Goal: Transaction & Acquisition: Purchase product/service

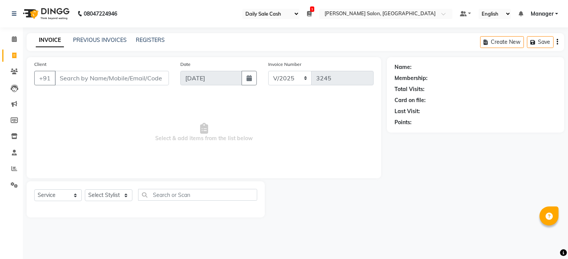
select select "35"
select select "5748"
select select "service"
drag, startPoint x: 168, startPoint y: 204, endPoint x: 238, endPoint y: -44, distance: 258.1
click at [101, 192] on select "Select Stylist [PERSON_NAME] [PERSON_NAME] COUNTER Manager [PERSON_NAME] [PERSO…" at bounding box center [109, 195] width 48 height 12
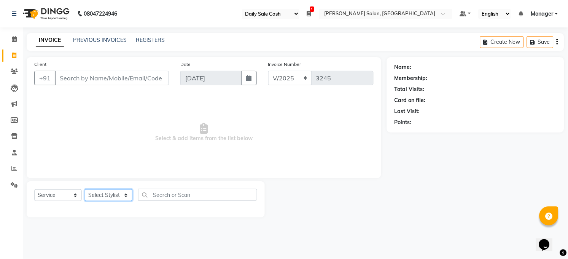
select select "40299"
click at [85, 189] on select "Select Stylist [PERSON_NAME] [PERSON_NAME] COUNTER Manager [PERSON_NAME] [PERSO…" at bounding box center [109, 195] width 48 height 12
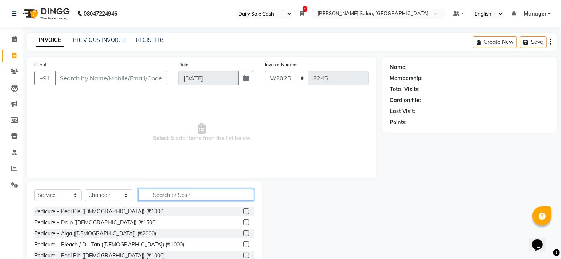
click at [159, 193] on input "text" at bounding box center [196, 195] width 116 height 12
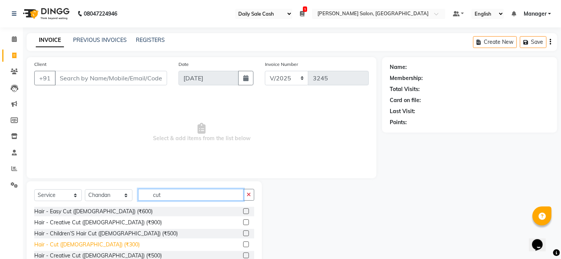
type input "cut"
click at [73, 243] on div "Hair - Cut ([DEMOGRAPHIC_DATA]) (₹300)" at bounding box center [86, 244] width 105 height 8
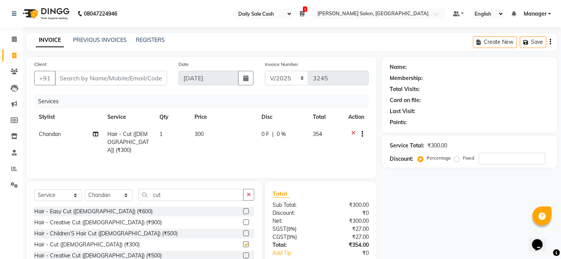
checkbox input "false"
click at [211, 187] on div "Select Service Product Membership Package Voucher Prepaid Gift Card Select Styl…" at bounding box center [144, 237] width 235 height 112
click at [196, 189] on input "cut" at bounding box center [190, 195] width 105 height 12
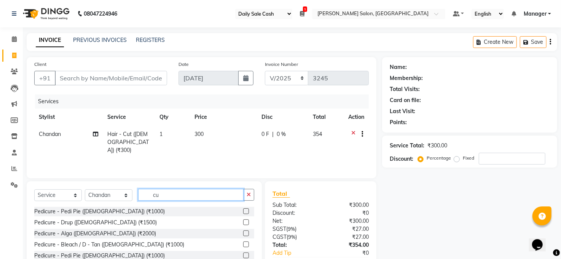
type input "c"
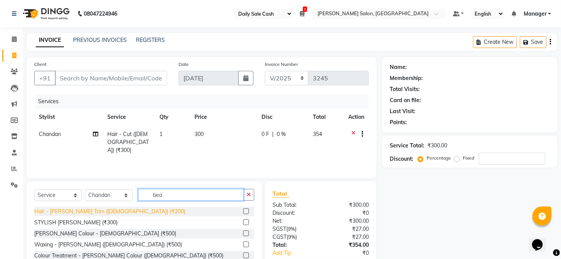
type input "bea"
click at [107, 210] on div "Hair - [PERSON_NAME] Trim ([DEMOGRAPHIC_DATA]) (₹200)" at bounding box center [109, 211] width 151 height 8
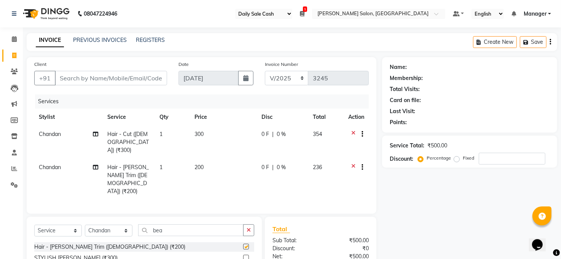
checkbox input "false"
click at [128, 81] on input "Client" at bounding box center [111, 78] width 112 height 14
type input "9"
type input "0"
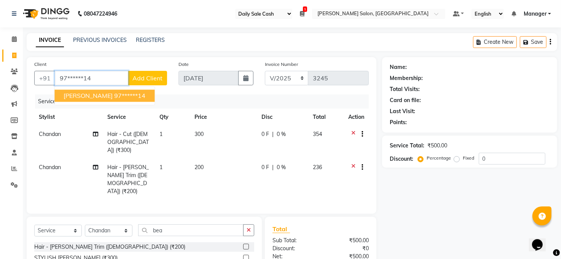
type input "97******14"
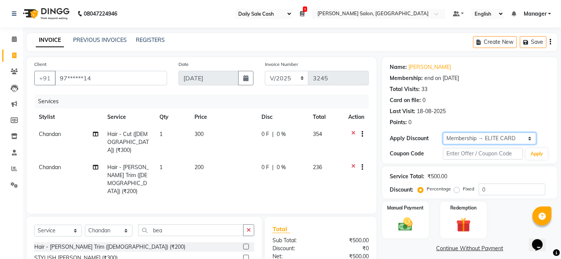
click at [489, 136] on select "Select Membership → ELITE CARD Loyalty → Loyalty level 1 → New Customers" at bounding box center [489, 138] width 93 height 12
select select "0:"
click at [443, 132] on select "Select Membership → ELITE CARD Loyalty → Loyalty level 1 → New Customers" at bounding box center [489, 138] width 93 height 12
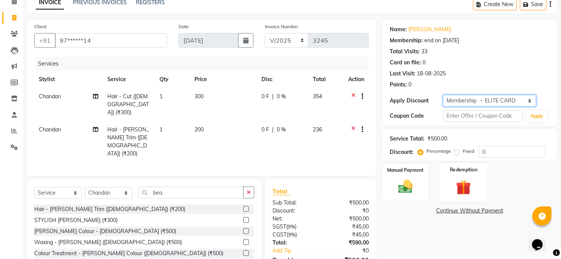
scroll to position [64, 0]
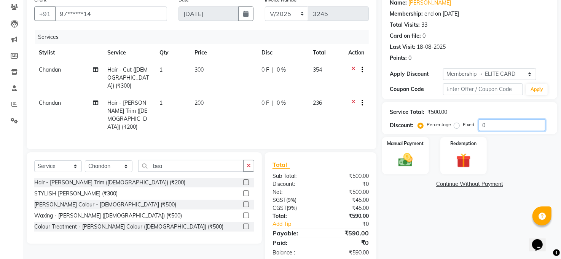
click at [498, 123] on input "0" at bounding box center [512, 125] width 67 height 12
type input "20"
click at [410, 167] on img at bounding box center [405, 159] width 24 height 17
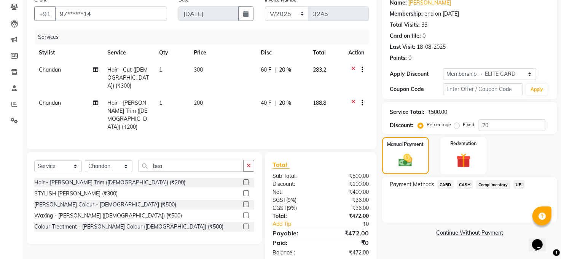
click at [521, 184] on span "UPI" at bounding box center [519, 184] width 12 height 9
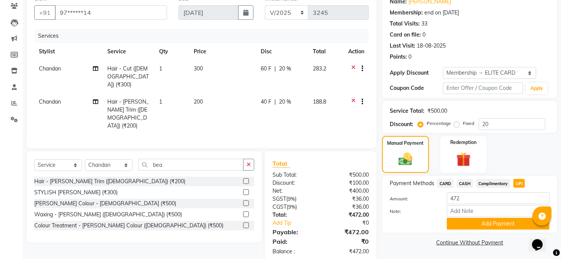
scroll to position [66, 0]
click at [513, 217] on div "Add Payment" at bounding box center [498, 223] width 114 height 12
click at [512, 219] on button "Add Payment" at bounding box center [498, 223] width 103 height 12
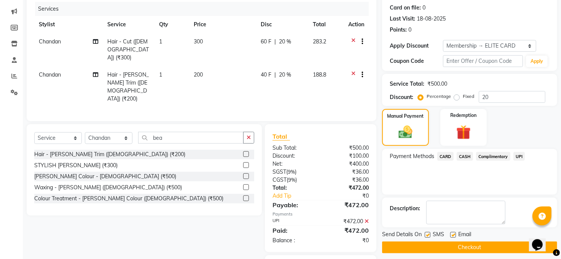
scroll to position [107, 0]
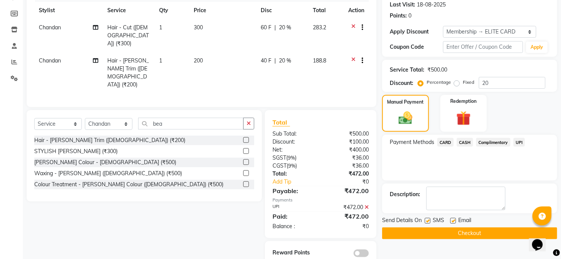
click at [433, 232] on button "Checkout" at bounding box center [469, 233] width 175 height 12
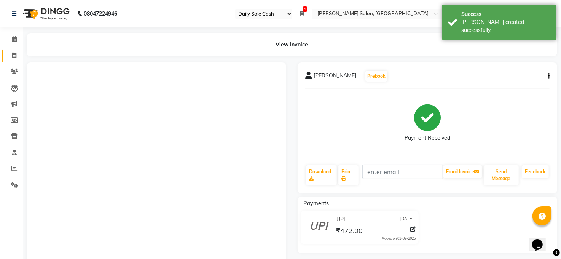
click at [13, 57] on icon at bounding box center [14, 55] width 4 height 6
select select "service"
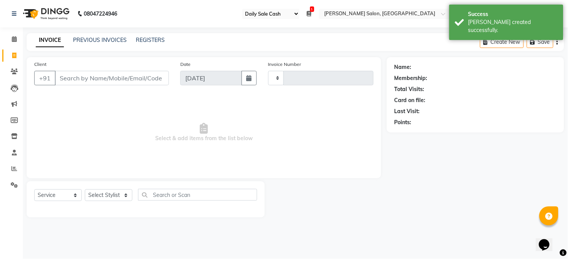
type input "3246"
select select "5748"
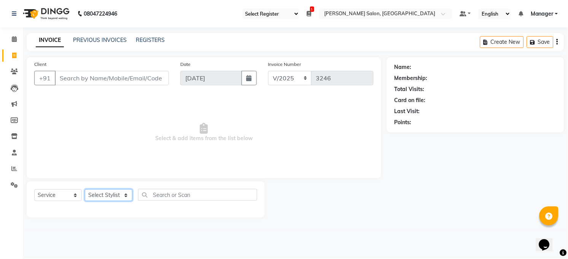
click at [118, 192] on select "Select Stylist [PERSON_NAME] [PERSON_NAME] COUNTER Manager [PERSON_NAME] [PERSO…" at bounding box center [109, 195] width 48 height 12
select select "40299"
click at [85, 189] on select "Select Stylist [PERSON_NAME] [PERSON_NAME] COUNTER Manager [PERSON_NAME] [PERSO…" at bounding box center [109, 195] width 48 height 12
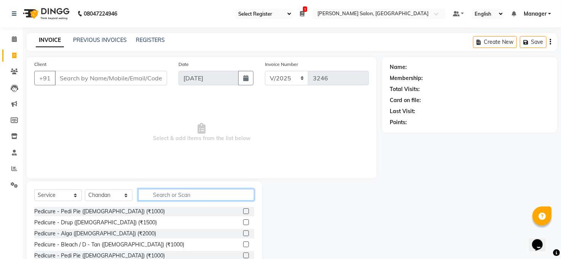
click at [175, 196] on input "text" at bounding box center [196, 195] width 116 height 12
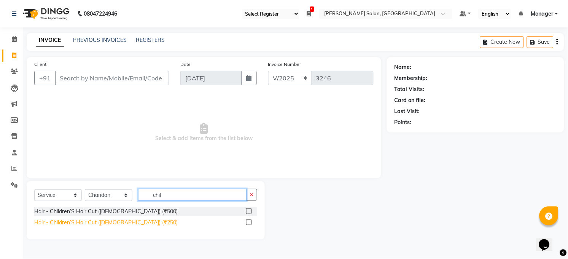
type input "chil"
click at [117, 220] on div "Hair - Children’S Hair Cut ([DEMOGRAPHIC_DATA]) (₹250)" at bounding box center [105, 222] width 143 height 8
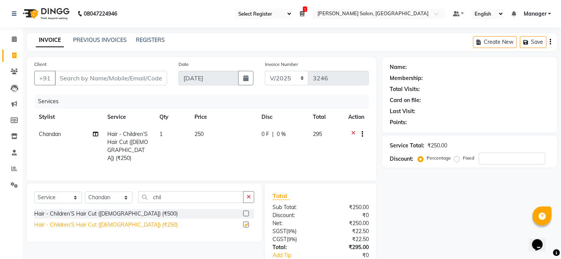
checkbox input "false"
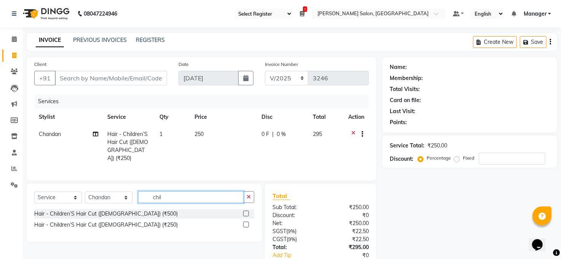
click at [171, 198] on input "chil" at bounding box center [190, 197] width 105 height 12
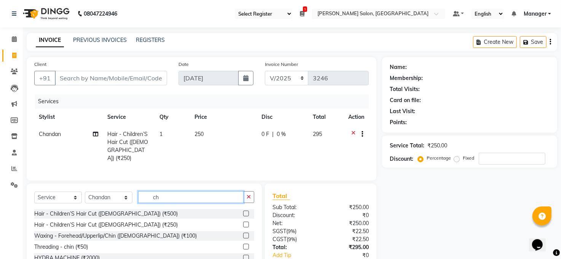
type input "c"
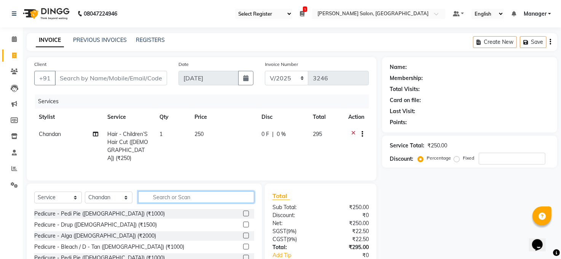
drag, startPoint x: 165, startPoint y: 198, endPoint x: 170, endPoint y: 196, distance: 5.7
click at [169, 197] on input "text" at bounding box center [196, 197] width 116 height 12
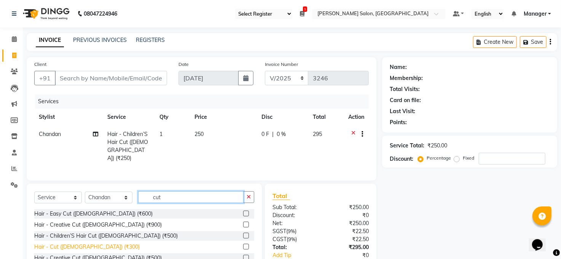
type input "cut"
click at [87, 247] on div "Hair - Cut ([DEMOGRAPHIC_DATA]) (₹300)" at bounding box center [86, 247] width 105 height 8
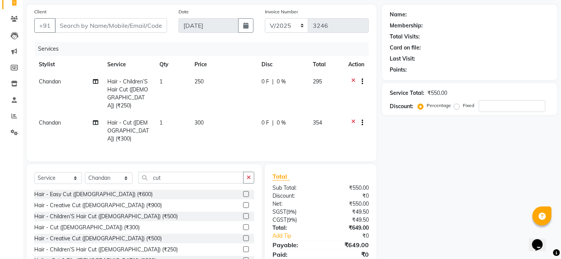
scroll to position [73, 0]
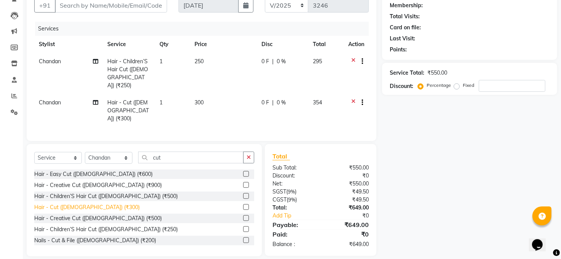
click at [79, 203] on div "Hair - Cut ([DEMOGRAPHIC_DATA]) (₹300)" at bounding box center [86, 207] width 105 height 8
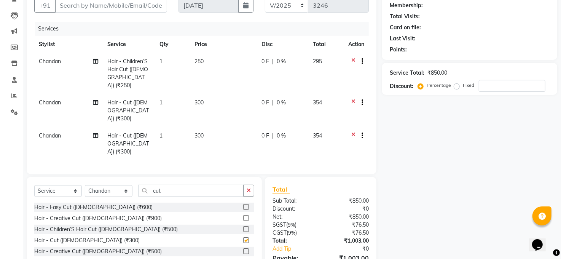
checkbox input "false"
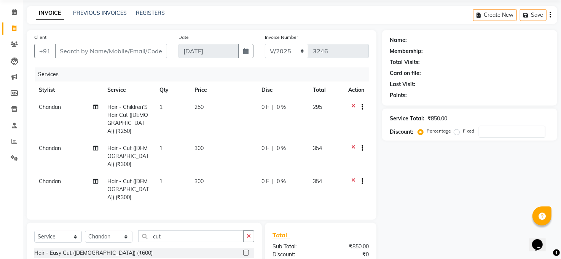
scroll to position [0, 0]
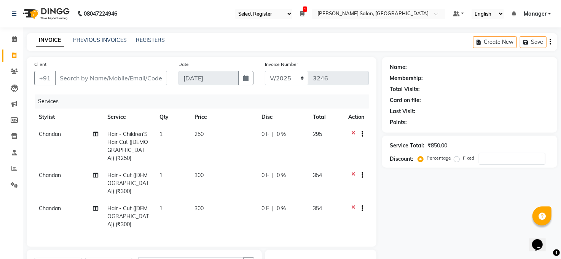
click at [353, 132] on icon at bounding box center [353, 135] width 4 height 10
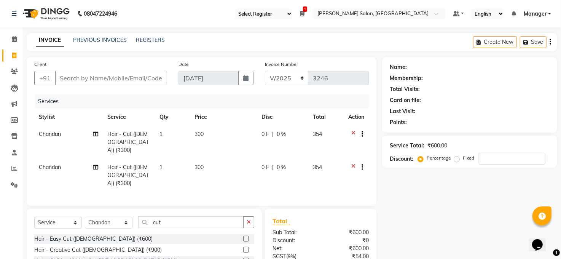
click at [56, 134] on span "Chandan" at bounding box center [50, 133] width 22 height 7
select select "40299"
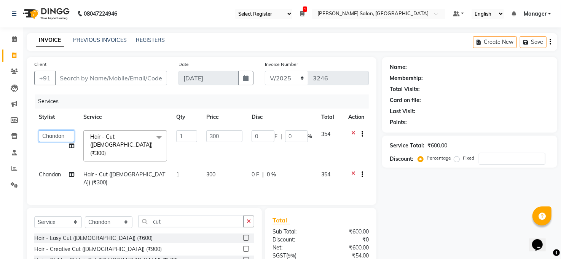
click at [56, 135] on select "[PERSON_NAME] [PERSON_NAME] COUNTER Manager [PERSON_NAME] [PERSON_NAME] PRINCE …" at bounding box center [56, 136] width 35 height 12
select select "60523"
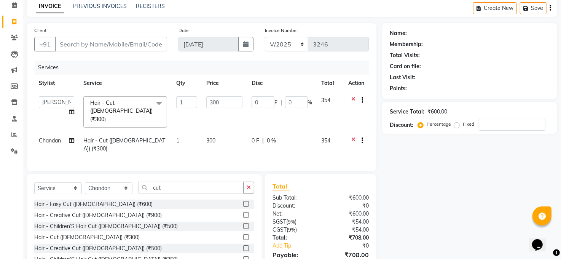
scroll to position [62, 0]
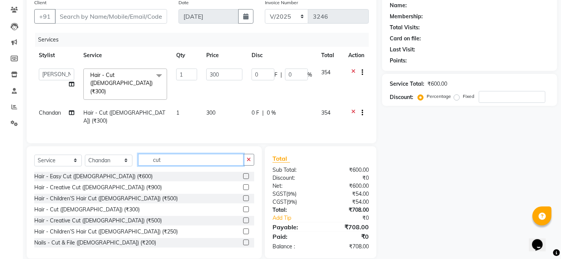
click at [169, 154] on input "cut" at bounding box center [190, 160] width 105 height 12
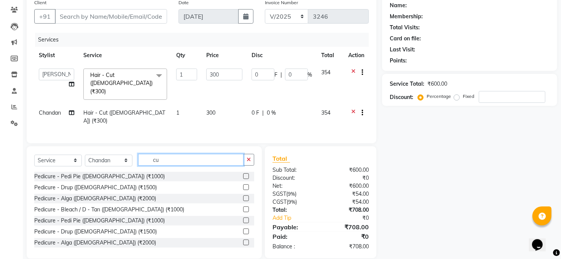
type input "c"
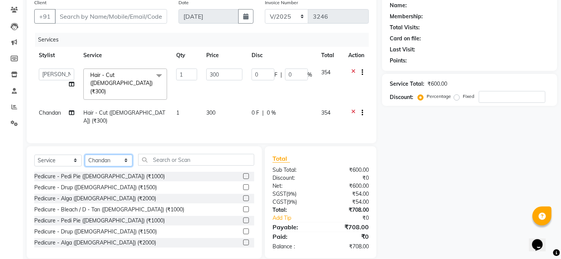
click at [105, 154] on select "Select Stylist Abhay kumar ALTAF ANKITA Chandan COUNTER Manager Manish Kumar Ne…" at bounding box center [109, 160] width 48 height 12
click at [85, 154] on select "Select Stylist Abhay kumar ALTAF ANKITA Chandan COUNTER Manager Manish Kumar Ne…" at bounding box center [109, 160] width 48 height 12
drag, startPoint x: 203, startPoint y: 141, endPoint x: 204, endPoint y: 157, distance: 15.6
click at [203, 146] on div "Select Service Product Membership Package Voucher Prepaid Gift Card Select Styl…" at bounding box center [144, 202] width 235 height 112
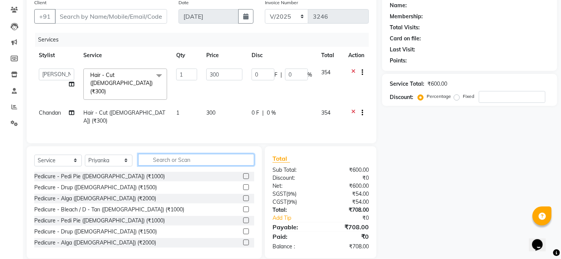
click at [202, 154] on input "text" at bounding box center [196, 160] width 116 height 12
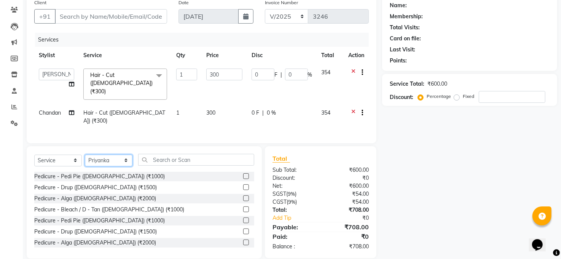
click at [124, 154] on select "Select Stylist [PERSON_NAME] [PERSON_NAME] COUNTER Manager [PERSON_NAME] [PERSO…" at bounding box center [109, 160] width 48 height 12
select select "41088"
click at [85, 154] on select "Select Stylist [PERSON_NAME] [PERSON_NAME] COUNTER Manager [PERSON_NAME] [PERSO…" at bounding box center [109, 160] width 48 height 12
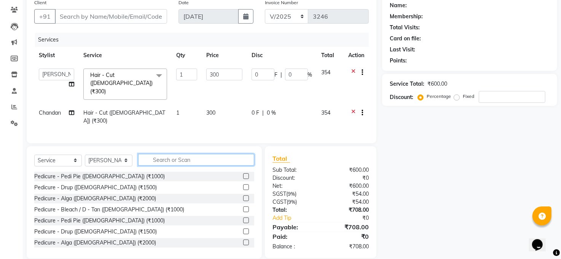
drag, startPoint x: 163, startPoint y: 152, endPoint x: 168, endPoint y: 154, distance: 4.8
click at [164, 154] on input "text" at bounding box center [196, 160] width 116 height 12
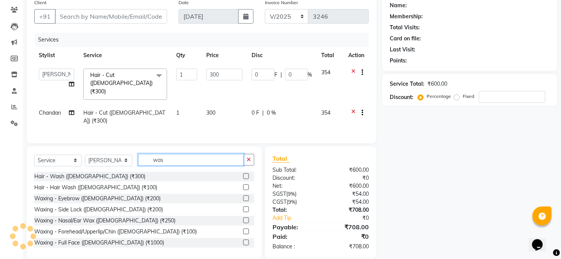
scroll to position [61, 0]
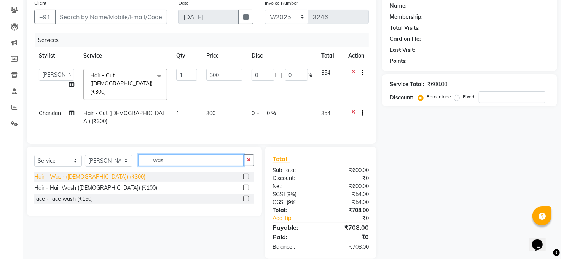
type input "was"
click at [86, 173] on div "Hair - Wash ([DEMOGRAPHIC_DATA]) (₹300)" at bounding box center [89, 177] width 111 height 8
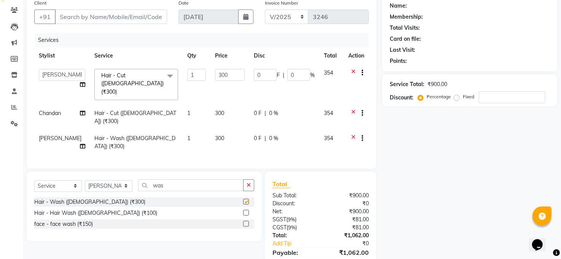
checkbox input "false"
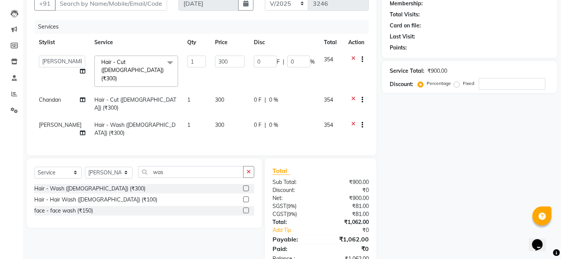
scroll to position [87, 0]
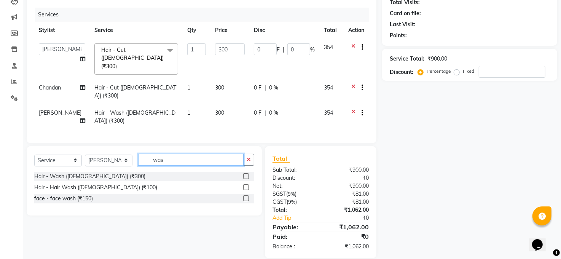
click at [183, 154] on input "was" at bounding box center [190, 160] width 105 height 12
type input "w"
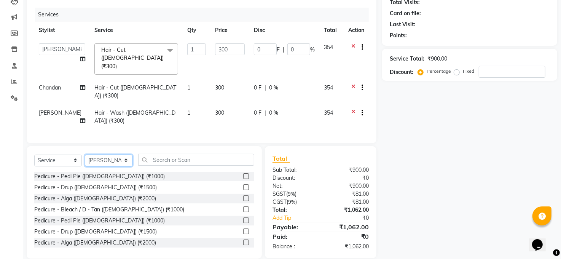
click at [124, 154] on select "Select Stylist [PERSON_NAME] [PERSON_NAME] COUNTER Manager [PERSON_NAME] [PERSO…" at bounding box center [109, 160] width 48 height 12
select select "40301"
click at [85, 154] on select "Select Stylist [PERSON_NAME] [PERSON_NAME] COUNTER Manager [PERSON_NAME] [PERSO…" at bounding box center [109, 160] width 48 height 12
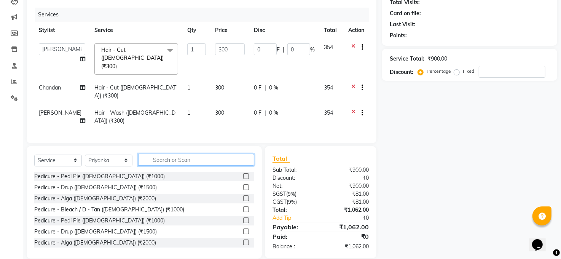
click at [160, 154] on input "text" at bounding box center [196, 160] width 116 height 12
click at [159, 154] on input "text" at bounding box center [196, 160] width 116 height 12
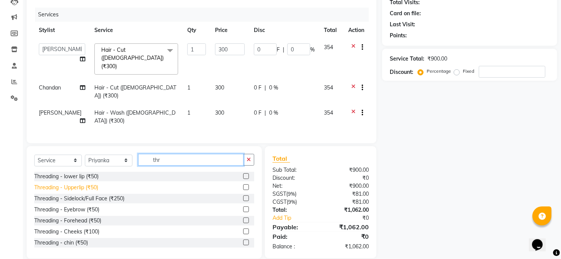
type input "thr"
click at [77, 183] on div "Threading - Upperlip (₹50)" at bounding box center [66, 187] width 64 height 8
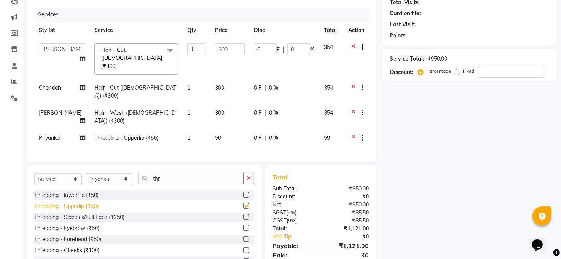
checkbox input "false"
click at [84, 224] on div "Threading - Eyebrow (₹50)" at bounding box center [66, 228] width 65 height 8
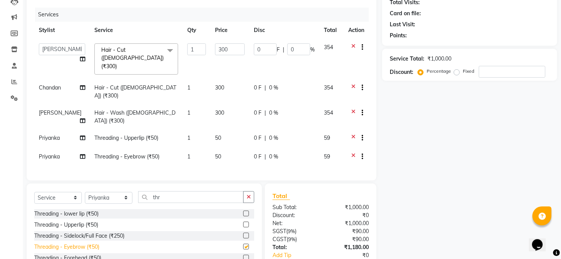
checkbox input "false"
click at [86, 254] on div "Threading - Forehead (₹50)" at bounding box center [67, 258] width 67 height 8
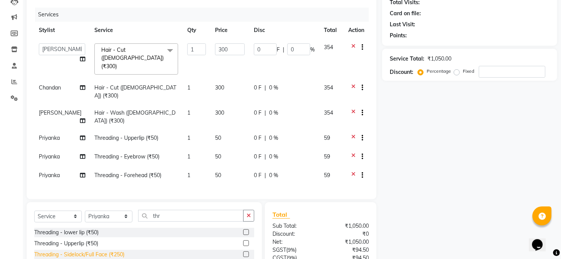
checkbox input "false"
click at [81, 228] on div "Threading - lower lip (₹50)" at bounding box center [66, 232] width 64 height 8
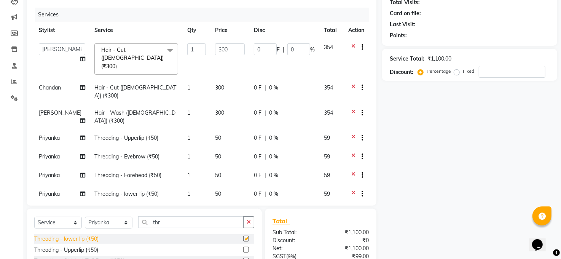
checkbox input "false"
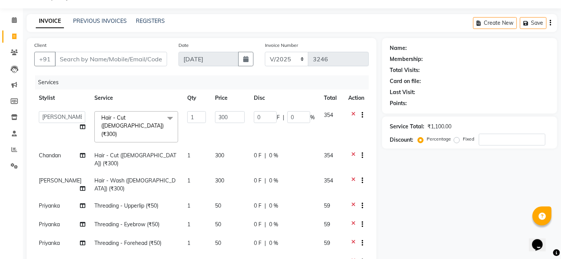
scroll to position [0, 0]
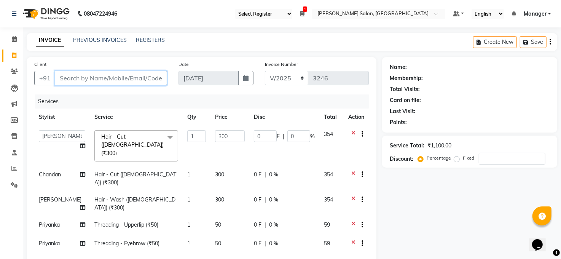
click at [84, 76] on input "Client" at bounding box center [111, 78] width 112 height 14
click at [91, 75] on input "Client" at bounding box center [111, 78] width 112 height 14
type input "9"
type input "0"
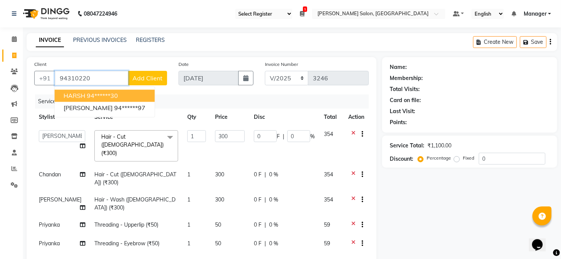
click at [73, 95] on span "HARSH" at bounding box center [75, 96] width 22 height 8
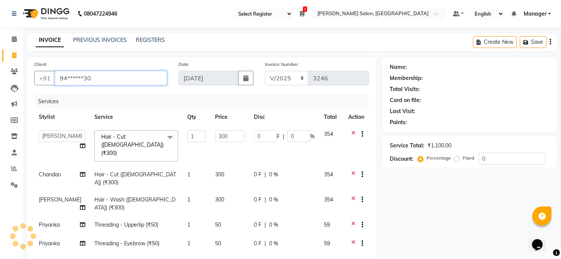
type input "94******30"
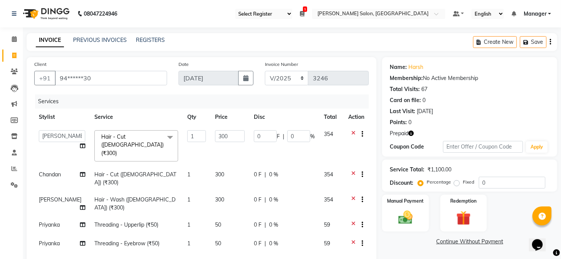
click at [401, 130] on span "Prepaid" at bounding box center [399, 133] width 19 height 8
click at [404, 136] on span "Prepaid" at bounding box center [399, 133] width 19 height 8
click at [412, 134] on icon "button" at bounding box center [410, 132] width 5 height 5
click at [217, 166] on td "300" at bounding box center [229, 178] width 39 height 25
select select "40299"
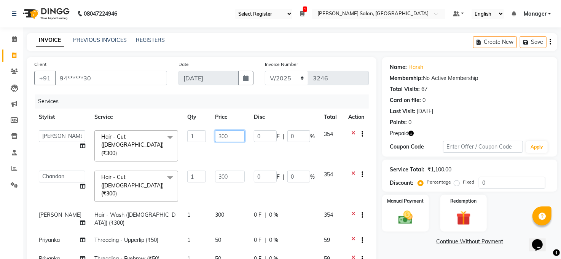
click at [218, 135] on input "300" at bounding box center [230, 136] width 30 height 12
type input "3"
type input "250"
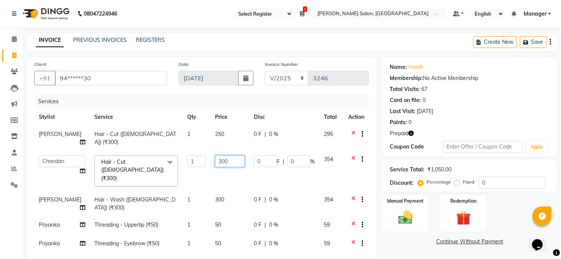
click at [219, 165] on td "300" at bounding box center [229, 171] width 39 height 40
type input "3"
type input "250"
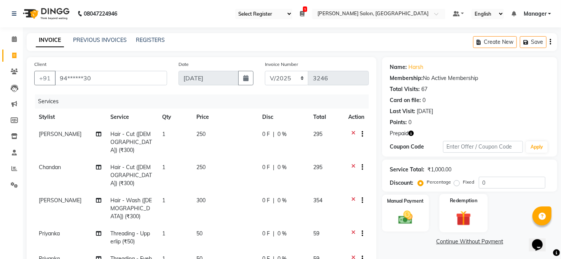
click at [462, 216] on img at bounding box center [463, 218] width 24 height 19
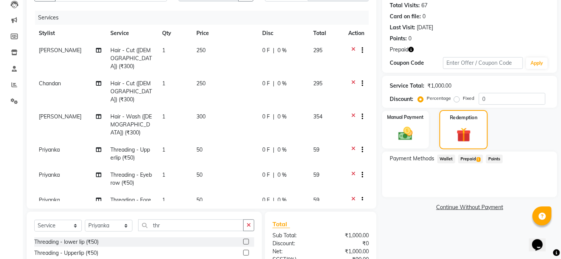
scroll to position [101, 0]
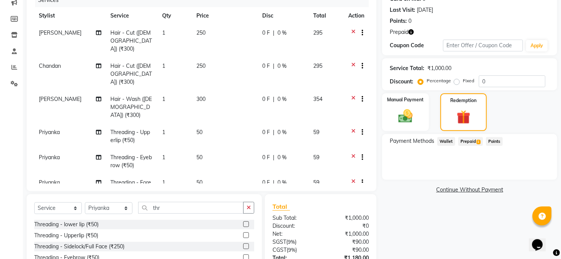
click at [466, 138] on span "Prepaid 1" at bounding box center [470, 141] width 25 height 9
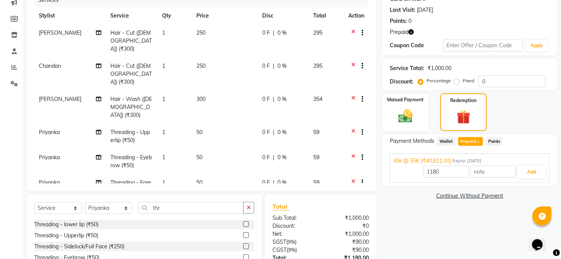
scroll to position [160, 0]
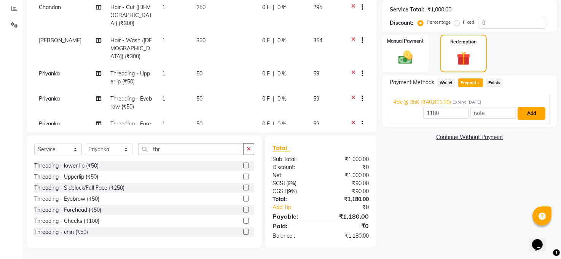
click at [532, 111] on button "Add" at bounding box center [531, 113] width 28 height 13
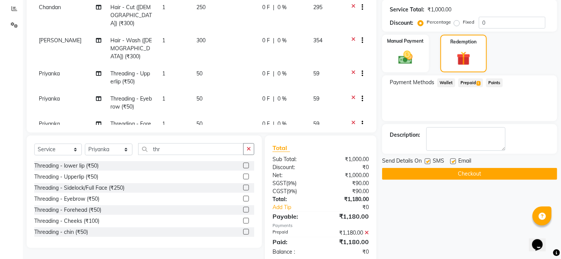
click at [491, 170] on button "Checkout" at bounding box center [469, 174] width 175 height 12
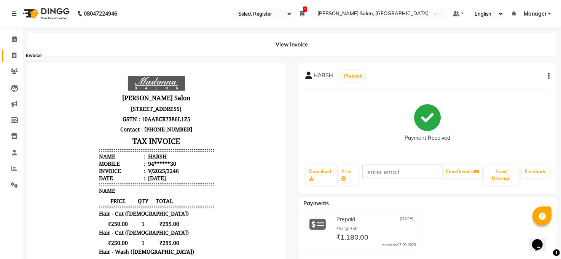
click at [17, 54] on span at bounding box center [14, 55] width 13 height 9
select select "service"
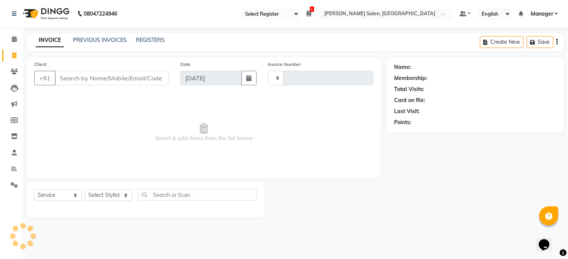
type input "3248"
select select "5748"
click at [111, 41] on link "PREVIOUS INVOICES" at bounding box center [100, 40] width 54 height 7
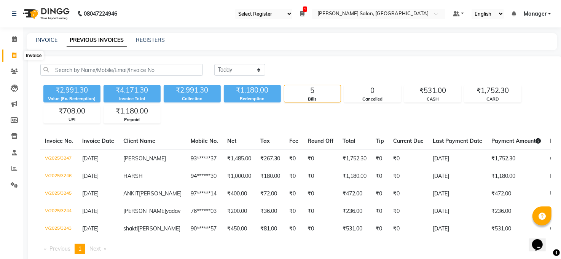
click at [13, 55] on icon at bounding box center [14, 55] width 4 height 6
select select "service"
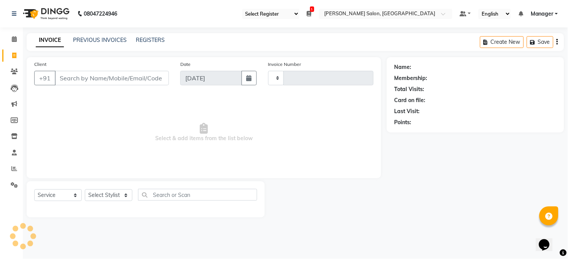
type input "3248"
select select "5748"
click at [15, 164] on span at bounding box center [14, 168] width 13 height 9
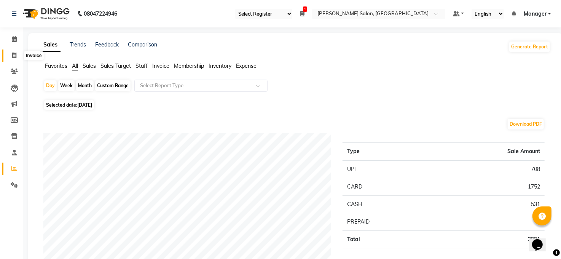
click at [16, 53] on icon at bounding box center [14, 55] width 4 height 6
select select "service"
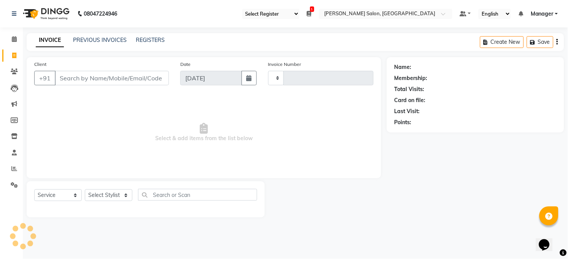
type input "3248"
select select "5748"
click at [107, 41] on link "PREVIOUS INVOICES" at bounding box center [100, 40] width 54 height 7
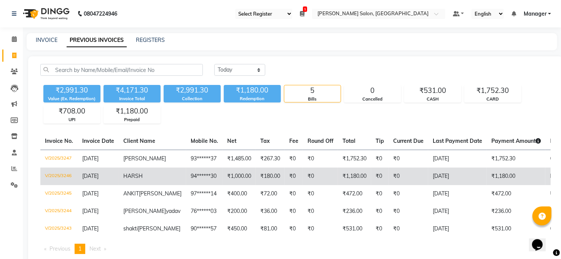
click at [303, 175] on td "₹0" at bounding box center [320, 175] width 35 height 17
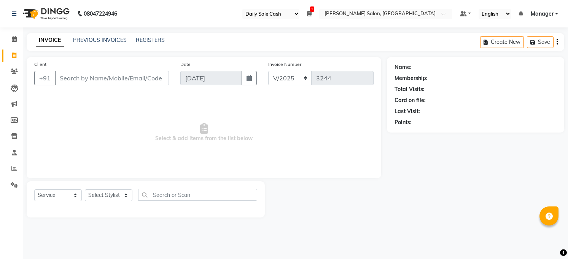
select select "35"
select select "5748"
select select "service"
click at [103, 194] on select "Select Stylist Abhay kumar ALTAF ANKITA Chandan COUNTER Manager Manish Kumar Ne…" at bounding box center [109, 195] width 48 height 12
select select "40297"
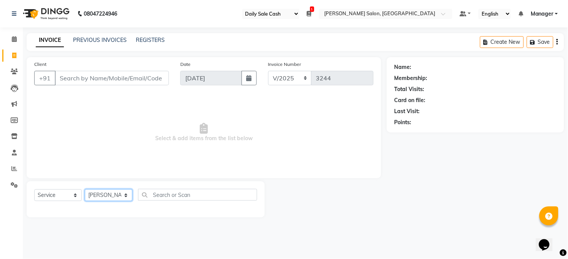
click at [85, 189] on select "Select Stylist Abhay kumar ALTAF ANKITA Chandan COUNTER Manager Manish Kumar Ne…" at bounding box center [109, 195] width 48 height 12
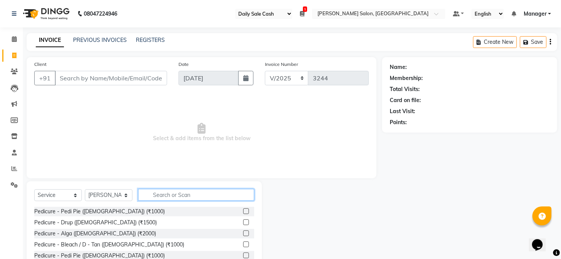
click at [169, 192] on input "text" at bounding box center [196, 195] width 116 height 12
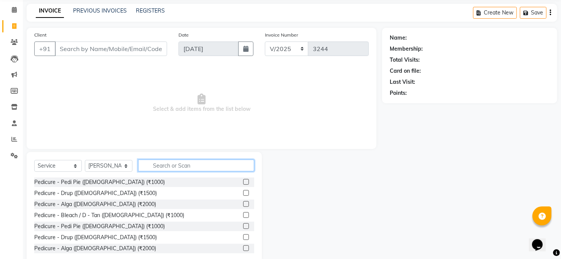
scroll to position [46, 0]
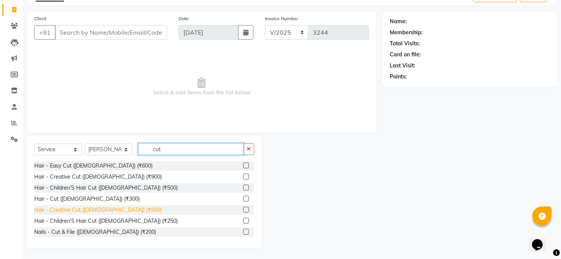
type input "cut"
click at [99, 208] on div "Hair - Creative Cut (Male) (₹500)" at bounding box center [97, 210] width 127 height 8
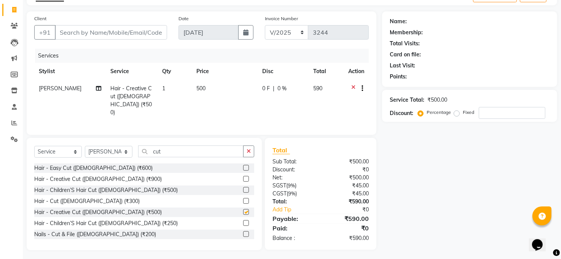
checkbox input "false"
click at [177, 151] on input "cut" at bounding box center [190, 151] width 105 height 12
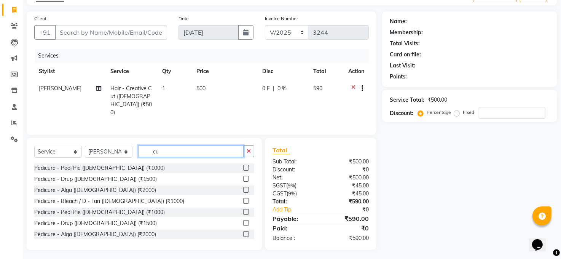
type input "c"
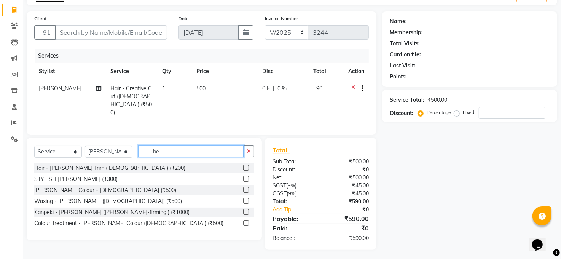
scroll to position [45, 0]
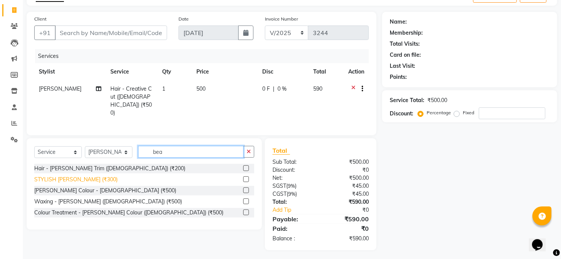
type input "bea"
click at [79, 179] on div "STYLISH BEARD (₹300)" at bounding box center [75, 179] width 83 height 8
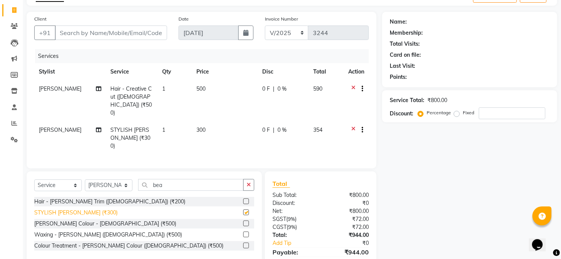
checkbox input "false"
drag, startPoint x: 110, startPoint y: 33, endPoint x: 109, endPoint y: 38, distance: 4.6
click at [110, 33] on input "Client" at bounding box center [111, 32] width 112 height 14
type input "a"
type input "0"
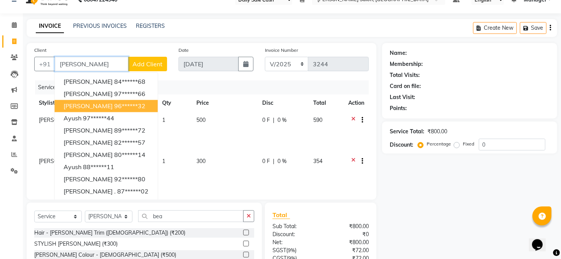
scroll to position [0, 0]
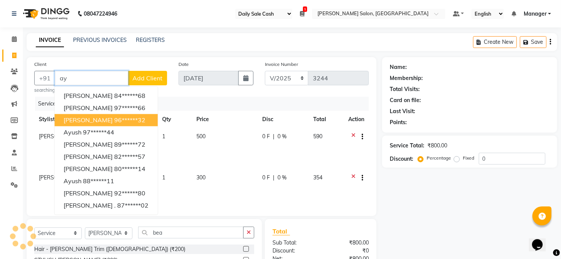
type input "a"
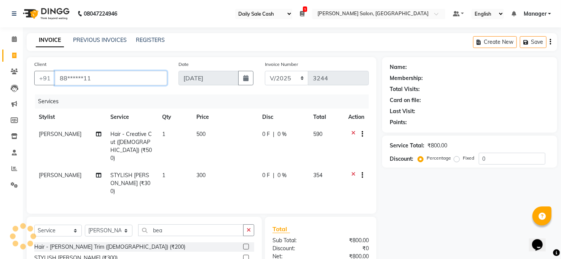
type input "88******11"
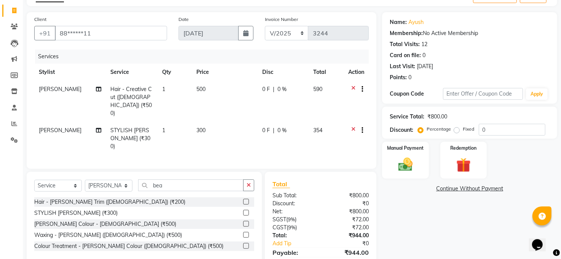
scroll to position [64, 0]
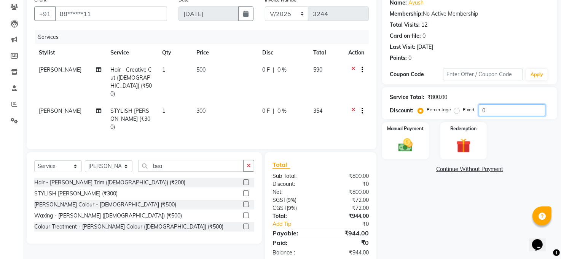
click at [510, 110] on input "0" at bounding box center [512, 110] width 67 height 12
type input "1"
type input "20"
click at [409, 137] on img at bounding box center [405, 145] width 24 height 17
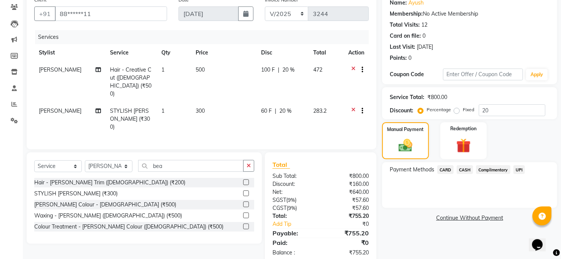
click at [353, 107] on icon at bounding box center [353, 112] width 4 height 10
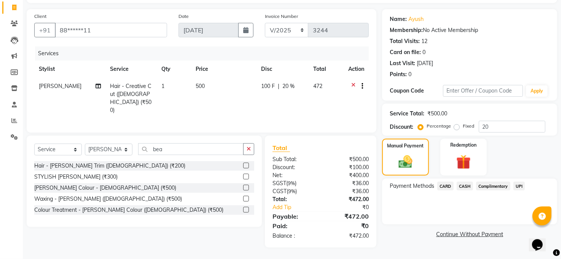
scroll to position [45, 0]
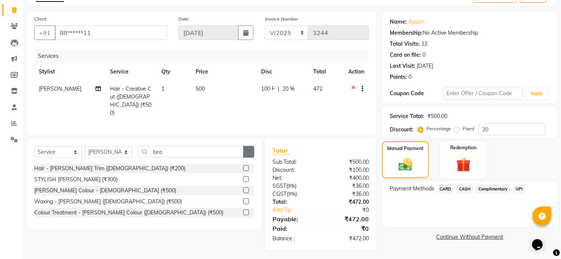
click at [250, 150] on icon "button" at bounding box center [248, 151] width 4 height 5
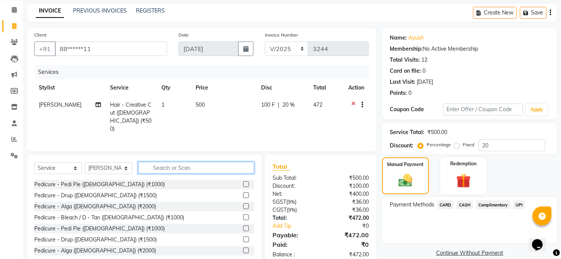
scroll to position [46, 0]
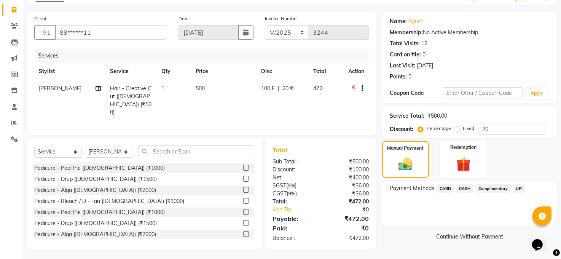
click at [464, 188] on span "CASH" at bounding box center [464, 188] width 16 height 9
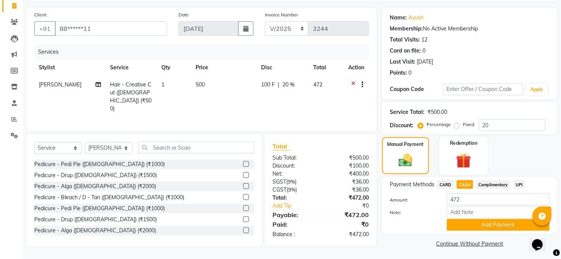
scroll to position [51, 0]
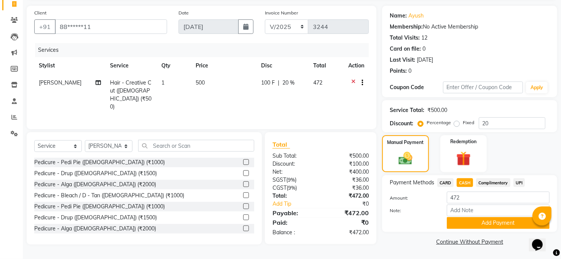
drag, startPoint x: 493, startPoint y: 222, endPoint x: 489, endPoint y: 219, distance: 5.0
click at [493, 221] on button "Add Payment" at bounding box center [498, 223] width 103 height 12
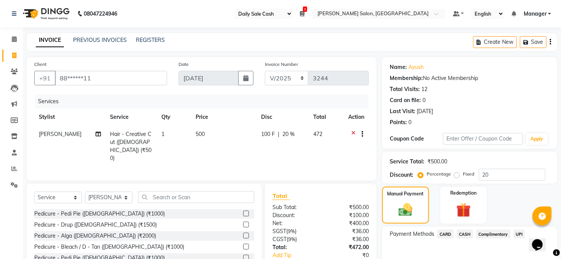
scroll to position [83, 0]
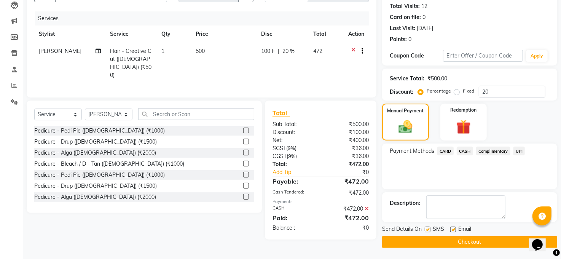
click at [367, 208] on icon at bounding box center [366, 208] width 4 height 5
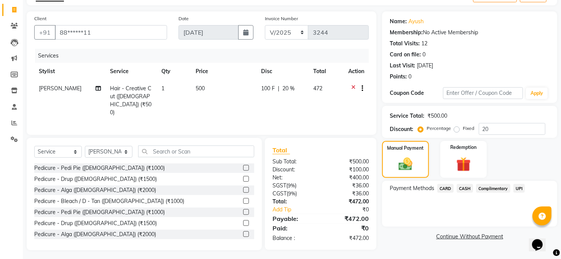
click at [466, 188] on span "CASH" at bounding box center [464, 188] width 16 height 9
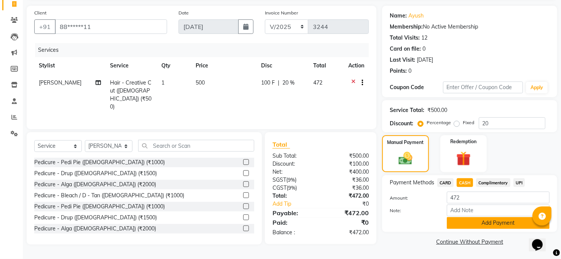
click at [486, 224] on button "Add Payment" at bounding box center [498, 223] width 103 height 12
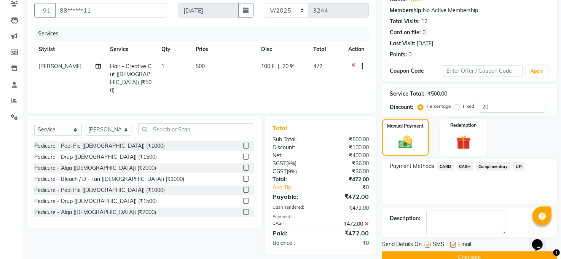
scroll to position [83, 0]
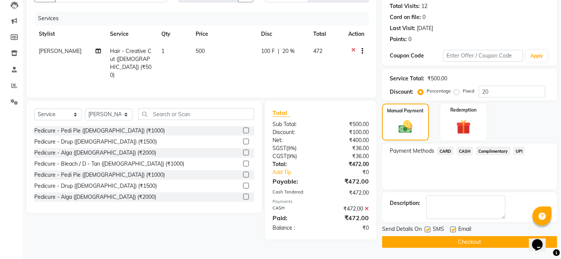
click at [430, 230] on label at bounding box center [427, 229] width 6 height 6
click at [429, 230] on input "checkbox" at bounding box center [426, 229] width 5 height 5
checkbox input "false"
click at [452, 228] on label at bounding box center [453, 229] width 6 height 6
click at [452, 228] on input "checkbox" at bounding box center [452, 229] width 5 height 5
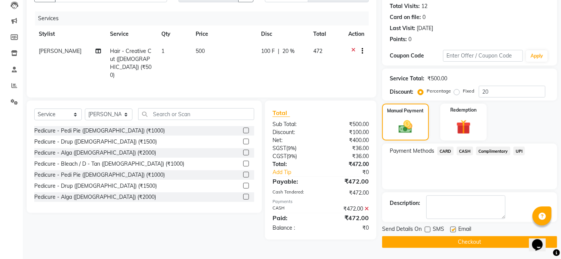
checkbox input "false"
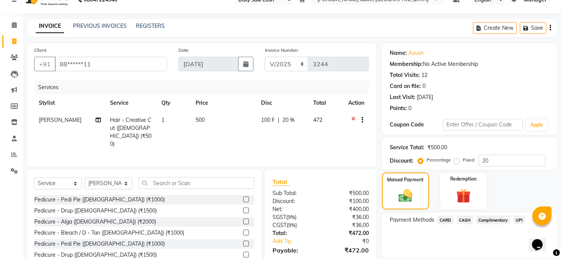
scroll to position [0, 0]
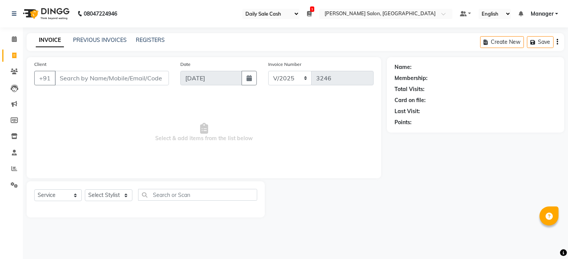
select select "35"
select select "5748"
select select "service"
click at [109, 189] on div "Select Service Product Membership Package Voucher Prepaid Gift Card Select Styl…" at bounding box center [145, 198] width 223 height 18
click at [106, 198] on select "Select Stylist [PERSON_NAME] [PERSON_NAME] COUNTER Manager [PERSON_NAME] [PERSO…" at bounding box center [109, 195] width 48 height 12
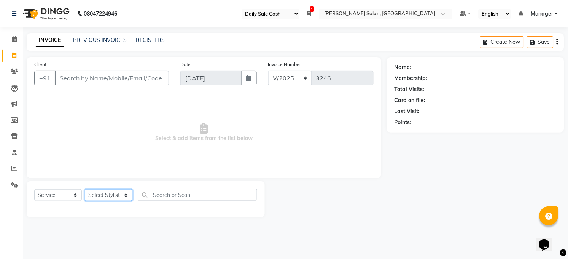
select select "61426"
click at [85, 189] on select "Select Stylist [PERSON_NAME] [PERSON_NAME] COUNTER Manager [PERSON_NAME] [PERSO…" at bounding box center [109, 195] width 48 height 12
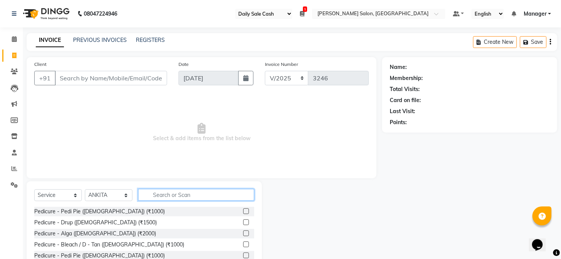
click at [189, 191] on input "text" at bounding box center [196, 195] width 116 height 12
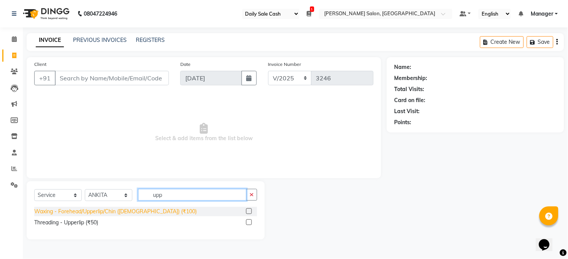
type input "upp"
click at [84, 210] on div "Waxing - Forehead/Upperlip/Chin ([DEMOGRAPHIC_DATA]) (₹100)" at bounding box center [115, 211] width 162 height 8
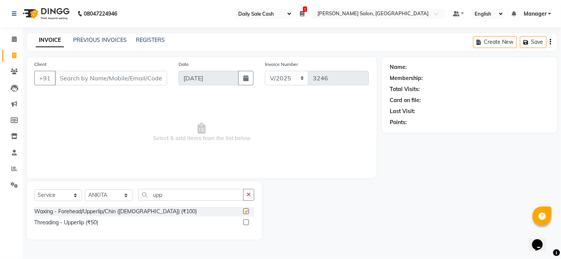
checkbox input "false"
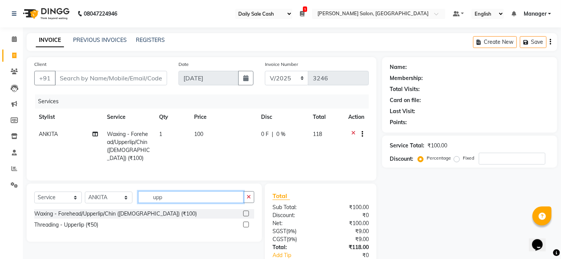
click at [205, 195] on input "upp" at bounding box center [190, 197] width 105 height 12
type input "u"
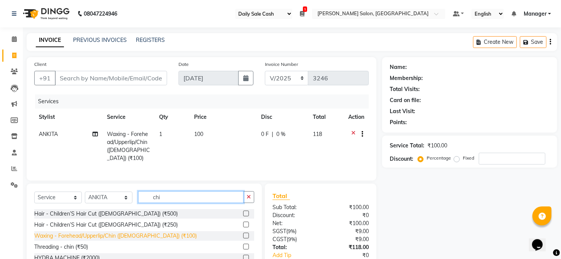
type input "chi"
click at [106, 238] on div "Waxing - Forehead/Upperlip/Chin ([DEMOGRAPHIC_DATA]) (₹100)" at bounding box center [115, 236] width 162 height 8
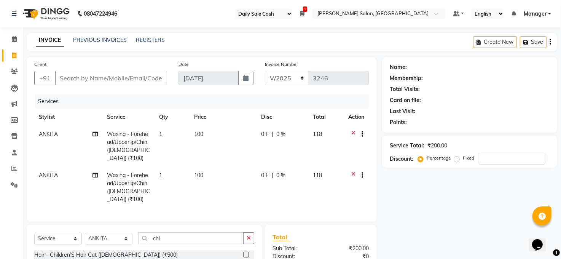
checkbox input "false"
click at [172, 232] on input "chi" at bounding box center [190, 238] width 105 height 12
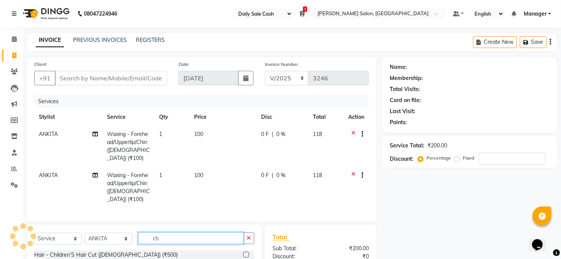
type input "c"
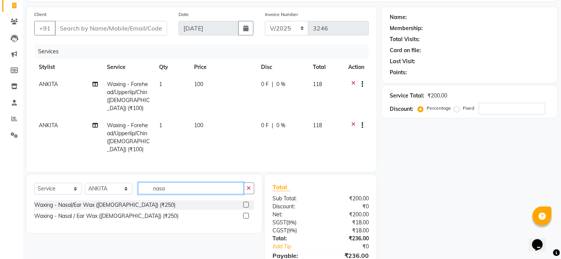
scroll to position [80, 0]
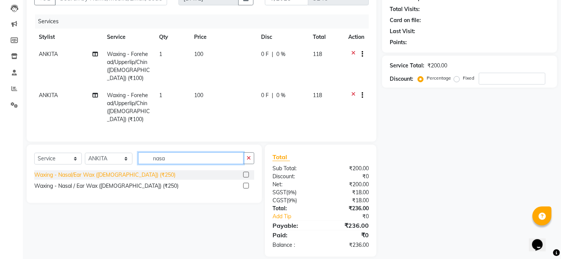
type input "nasa"
click at [103, 171] on div "Waxing - Nasal/Ear Wax ([DEMOGRAPHIC_DATA]) (₹250)" at bounding box center [104, 175] width 141 height 8
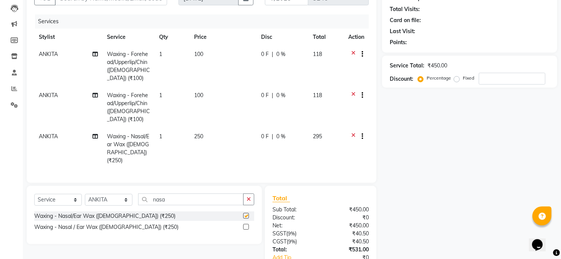
checkbox input "false"
click at [106, 194] on select "Select Stylist [PERSON_NAME] [PERSON_NAME] COUNTER Manager [PERSON_NAME] [PERSO…" at bounding box center [109, 200] width 48 height 12
select select "77686"
click at [85, 194] on select "Select Stylist [PERSON_NAME] [PERSON_NAME] COUNTER Manager [PERSON_NAME] [PERSO…" at bounding box center [109, 200] width 48 height 12
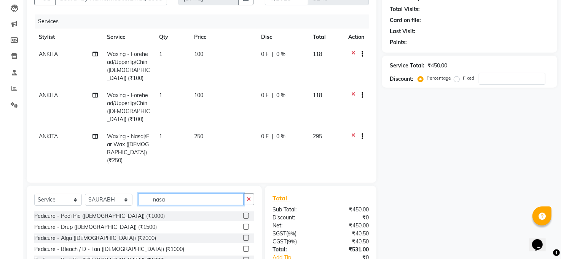
click at [168, 193] on input "nasa" at bounding box center [190, 199] width 105 height 12
type input "n"
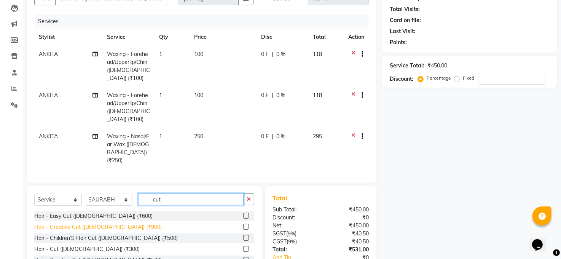
type input "cut"
click at [97, 223] on div "Hair - Creative Cut ([DEMOGRAPHIC_DATA]) (₹900)" at bounding box center [97, 227] width 127 height 8
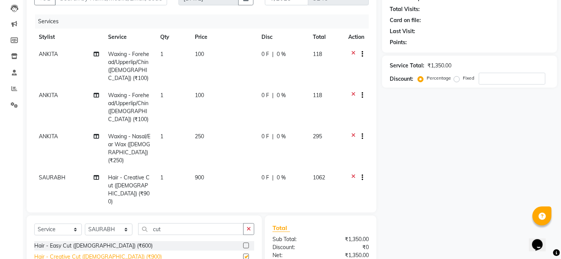
checkbox input "false"
click at [109, 223] on select "Select Stylist [PERSON_NAME] [PERSON_NAME] COUNTER Manager [PERSON_NAME] [PERSO…" at bounding box center [109, 229] width 48 height 12
select select "40972"
click at [85, 223] on select "Select Stylist [PERSON_NAME] [PERSON_NAME] COUNTER Manager [PERSON_NAME] [PERSO…" at bounding box center [109, 229] width 48 height 12
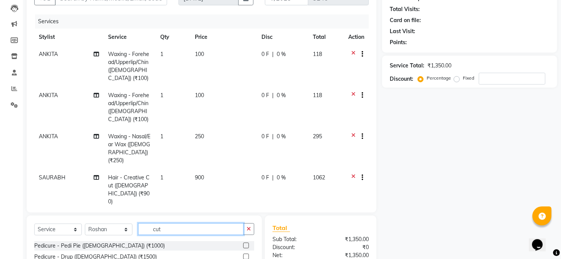
click at [163, 223] on input "cut" at bounding box center [190, 229] width 105 height 12
type input "c"
type input "wash"
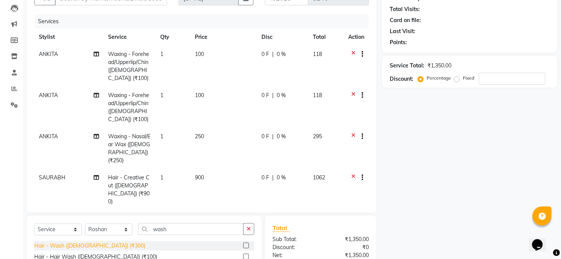
click at [92, 242] on div "Hair - Wash ([DEMOGRAPHIC_DATA]) (₹300)" at bounding box center [89, 246] width 111 height 8
checkbox input "false"
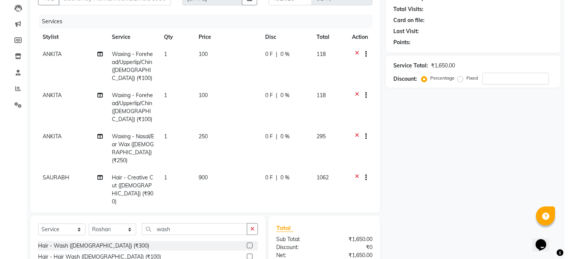
scroll to position [0, 0]
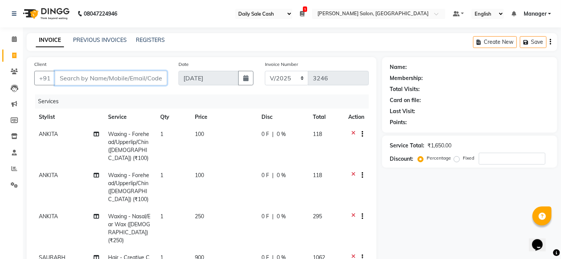
click at [105, 77] on input "Client" at bounding box center [111, 78] width 112 height 14
type input "9"
type input "0"
type input "9334501037"
click at [144, 78] on span "Add Client" at bounding box center [147, 78] width 30 height 8
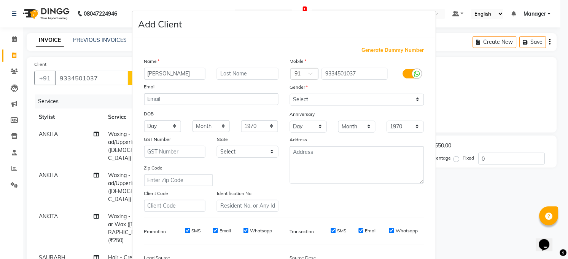
type input "[PERSON_NAME]"
click at [308, 95] on select "Select Male Female Other Prefer Not To Say" at bounding box center [357, 100] width 134 height 12
select select "female"
click at [290, 94] on select "Select Male Female Other Prefer Not To Say" at bounding box center [357, 100] width 134 height 12
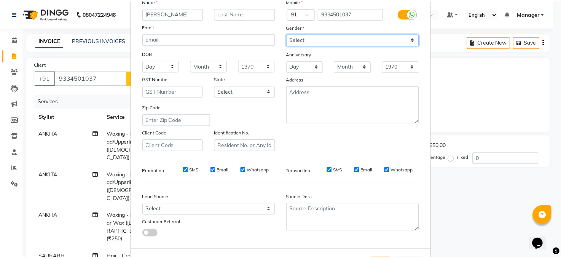
scroll to position [92, 0]
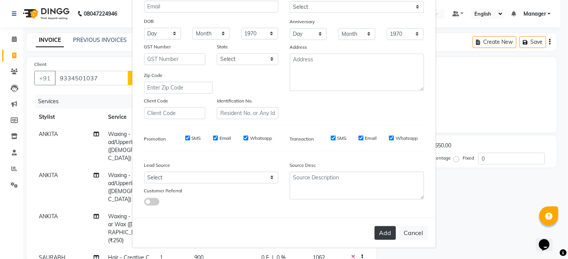
click at [377, 229] on button "Add" at bounding box center [385, 233] width 21 height 14
type input "93******37"
select select
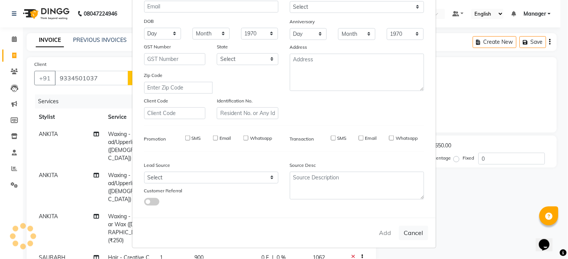
select select
checkbox input "false"
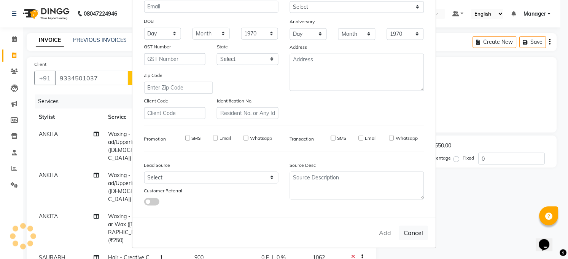
checkbox input "false"
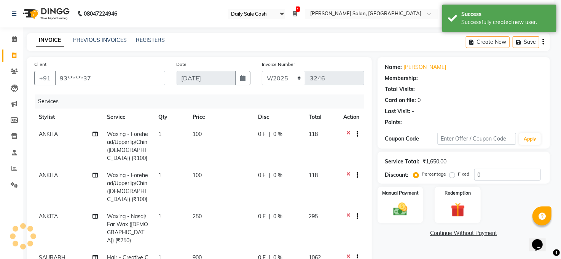
select select "1: Object"
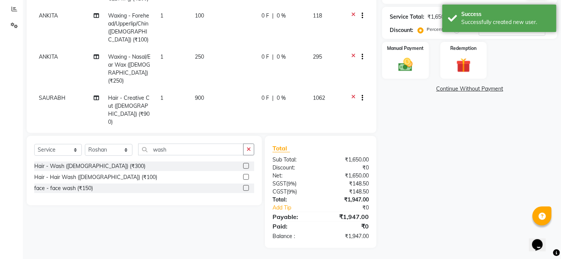
scroll to position [0, 0]
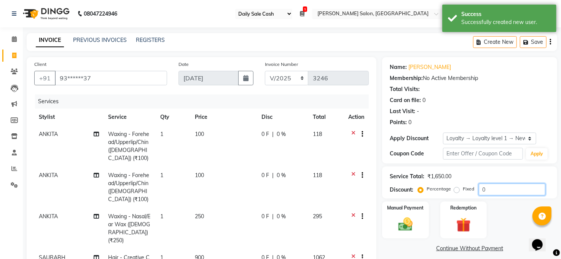
click at [523, 191] on input "0" at bounding box center [512, 189] width 67 height 12
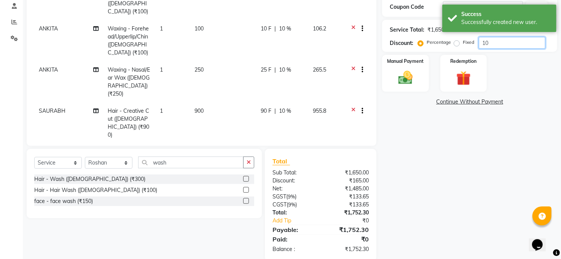
scroll to position [159, 0]
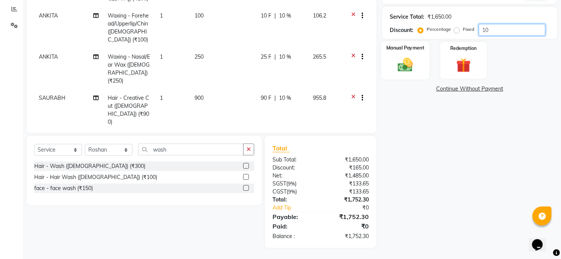
type input "10"
click at [394, 71] on img at bounding box center [405, 64] width 24 height 17
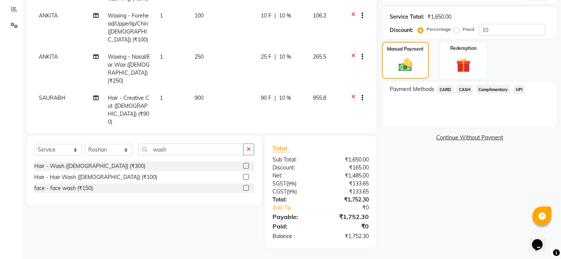
click at [449, 90] on span "CARD" at bounding box center [445, 89] width 16 height 9
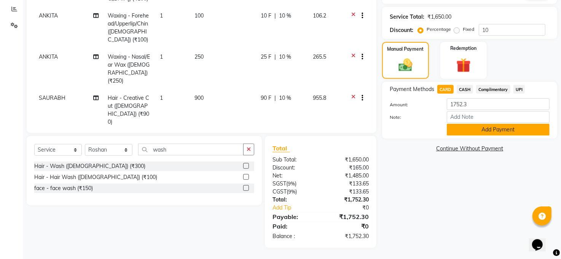
click at [459, 130] on button "Add Payment" at bounding box center [498, 130] width 103 height 12
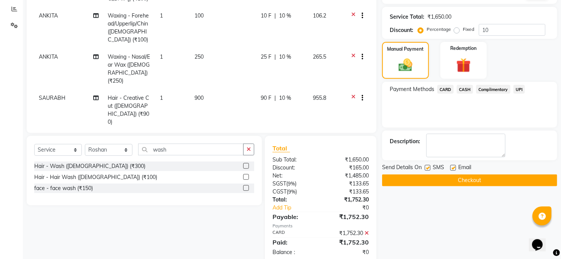
click at [471, 181] on button "Checkout" at bounding box center [469, 180] width 175 height 12
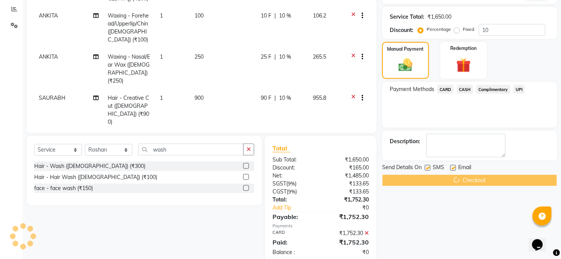
scroll to position [213, 0]
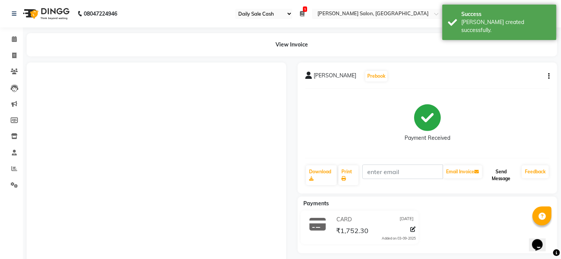
click at [504, 179] on button "Send Message" at bounding box center [500, 175] width 35 height 20
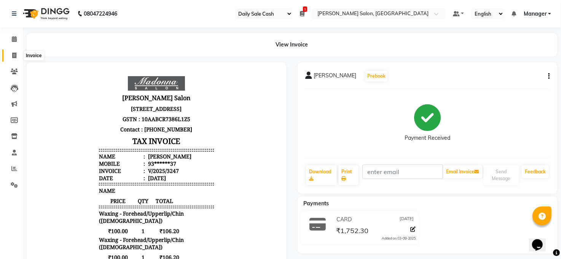
click at [10, 53] on span at bounding box center [14, 55] width 13 height 9
select select "service"
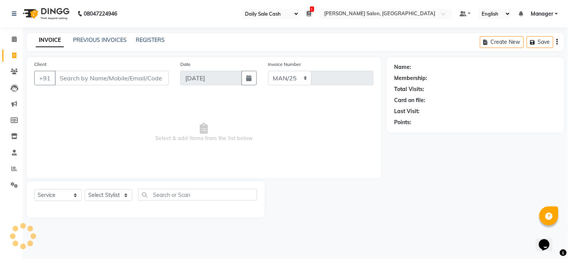
select select "5748"
type input "3248"
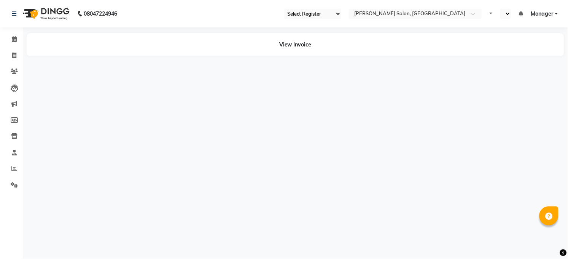
select select "35"
select select "en"
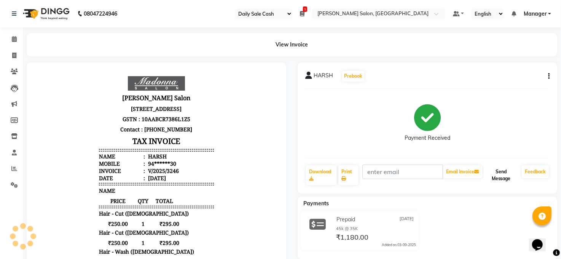
click at [498, 173] on button "Send Message" at bounding box center [500, 175] width 35 height 20
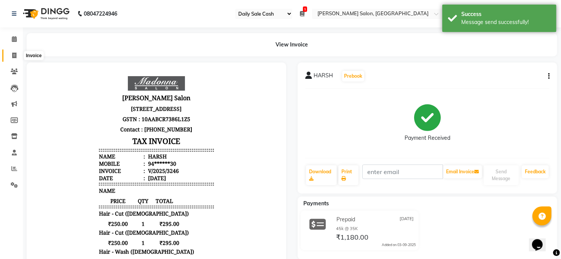
click at [12, 54] on icon at bounding box center [14, 55] width 4 height 6
select select "service"
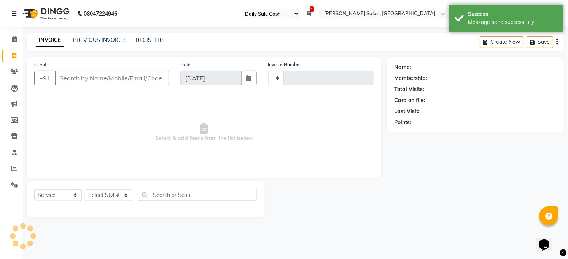
type input "3248"
select select "5748"
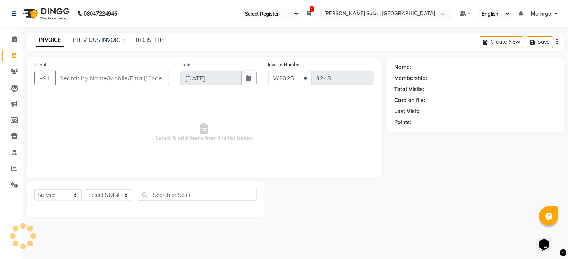
click at [309, 10] on span at bounding box center [309, 13] width 5 height 7
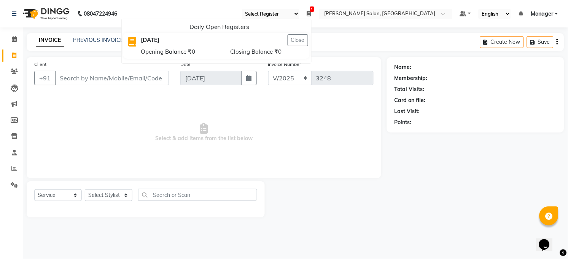
click at [347, 56] on main "INVOICE PREVIOUS INVOICES REGISTERS Create New Save Client +91 Date 03-09-2025 …" at bounding box center [295, 131] width 545 height 196
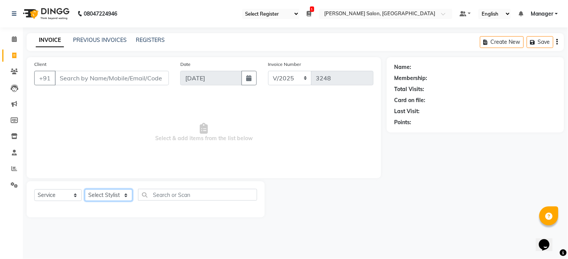
click at [100, 194] on select "Select Stylist [PERSON_NAME] [PERSON_NAME] COUNTER Manager [PERSON_NAME] [PERSO…" at bounding box center [109, 195] width 48 height 12
click at [162, 180] on div "Client +91 Date 03-09-2025 Invoice Number MAN/25 MEMB/25 V/2025 3248 Select & a…" at bounding box center [204, 137] width 366 height 160
click at [51, 194] on select "Select Service Product Membership Package Voucher Prepaid Gift Card" at bounding box center [58, 195] width 48 height 12
click at [113, 156] on span "Select & add items from the list below" at bounding box center [203, 132] width 339 height 76
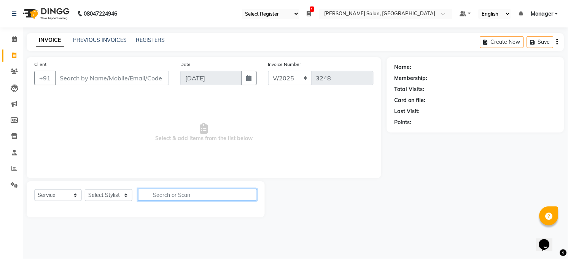
click at [163, 196] on input "text" at bounding box center [197, 195] width 119 height 12
click at [149, 154] on span "Select & add items from the list below" at bounding box center [203, 132] width 339 height 76
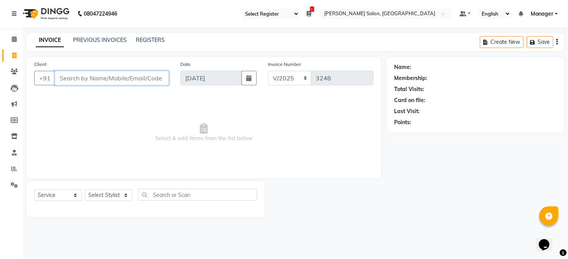
click at [90, 78] on input "Client" at bounding box center [112, 78] width 114 height 14
click at [88, 116] on span "Select & add items from the list below" at bounding box center [203, 132] width 339 height 76
click at [247, 75] on icon "button" at bounding box center [248, 78] width 5 height 6
select select "9"
select select "2025"
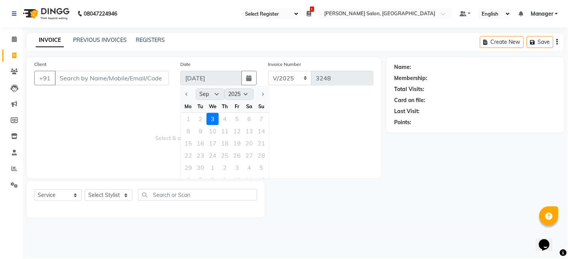
click at [280, 118] on span "Select & add items from the list below" at bounding box center [203, 132] width 339 height 76
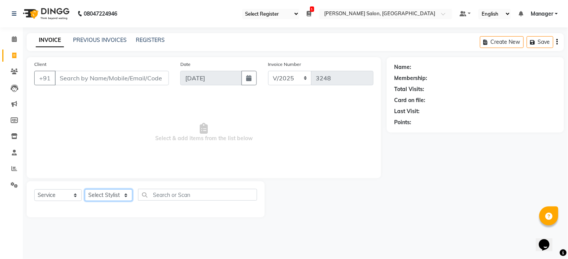
click at [125, 195] on select "Select Stylist [PERSON_NAME] [PERSON_NAME] COUNTER Manager [PERSON_NAME] [PERSO…" at bounding box center [109, 195] width 48 height 12
select select "40301"
click at [85, 189] on select "Select Stylist [PERSON_NAME] [PERSON_NAME] COUNTER Manager [PERSON_NAME] [PERSO…" at bounding box center [109, 195] width 48 height 12
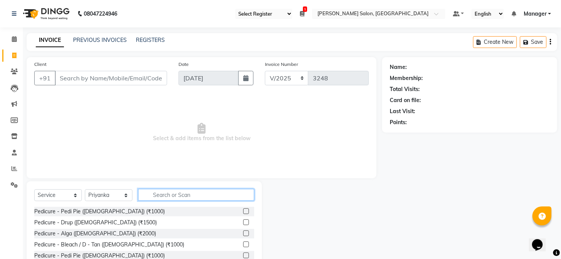
click at [163, 194] on input "text" at bounding box center [196, 195] width 116 height 12
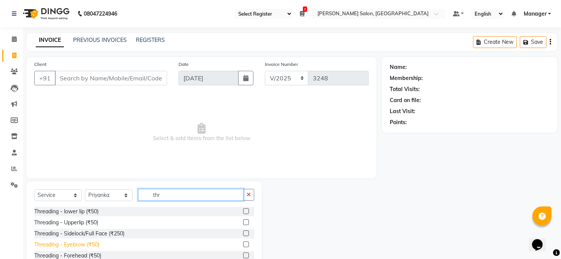
type input "thr"
click at [91, 241] on div "Threading - Eyebrow (₹50)" at bounding box center [66, 244] width 65 height 8
checkbox input "false"
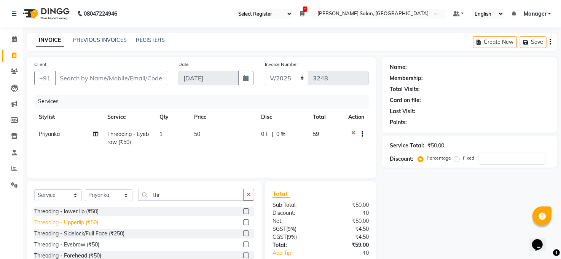
click at [90, 218] on div "Threading - Upperlip (₹50)" at bounding box center [66, 222] width 64 height 8
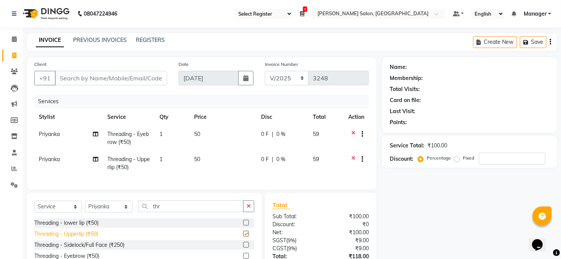
checkbox input "false"
click at [80, 79] on input "Client" at bounding box center [111, 78] width 112 height 14
type input "8"
type input "0"
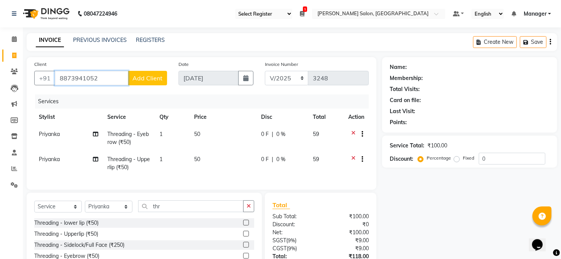
type input "8873941052"
click at [154, 79] on span "Add Client" at bounding box center [147, 78] width 30 height 8
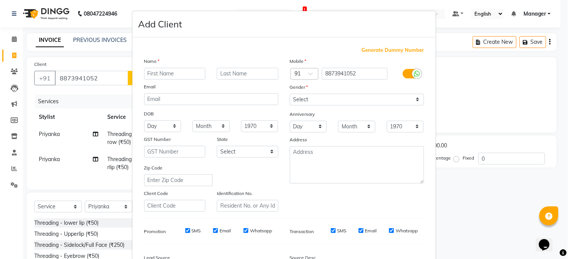
click at [159, 74] on input "text" at bounding box center [175, 74] width 62 height 12
type input "batul"
click at [323, 95] on select "Select Male Female Other Prefer Not To Say" at bounding box center [357, 100] width 134 height 12
select select "female"
click at [290, 94] on select "Select Male Female Other Prefer Not To Say" at bounding box center [357, 100] width 134 height 12
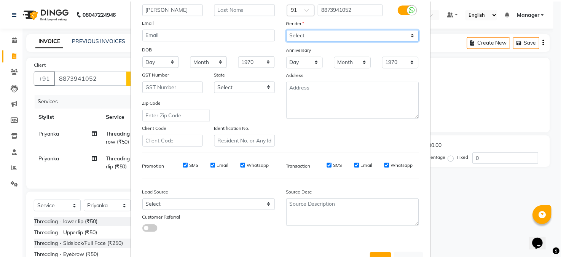
scroll to position [92, 0]
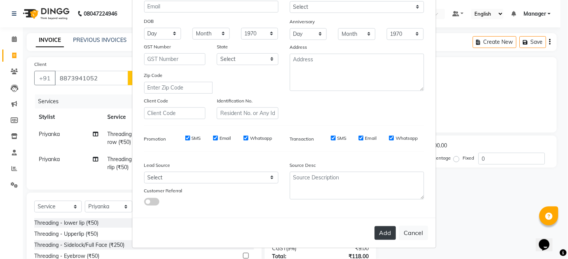
click at [390, 231] on button "Add" at bounding box center [385, 233] width 21 height 14
type input "88******52"
select select
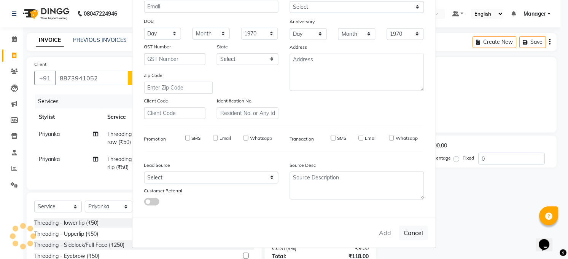
select select
checkbox input "false"
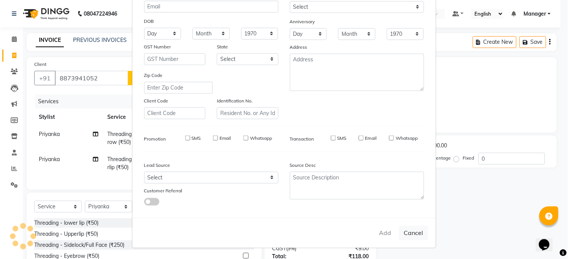
checkbox input "false"
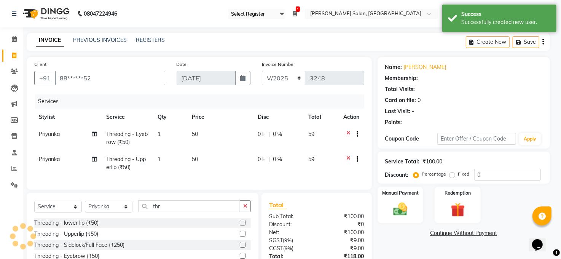
select select "1: Object"
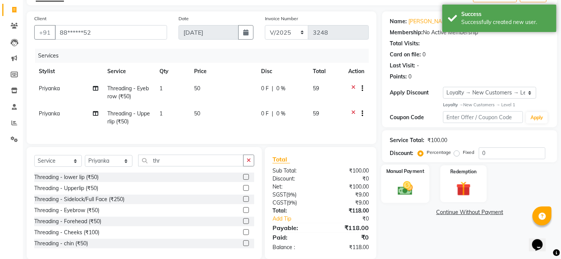
scroll to position [65, 0]
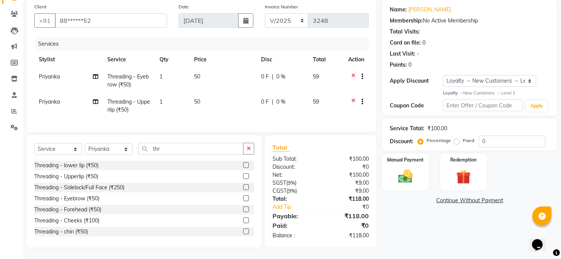
click at [463, 137] on label "Fixed" at bounding box center [468, 140] width 11 height 7
click at [455, 138] on input "Fixed" at bounding box center [457, 140] width 5 height 5
radio input "true"
click at [490, 127] on div "Service Total: ₹100.00 Discount: Percentage Fixed 0" at bounding box center [470, 134] width 160 height 26
click at [490, 135] on input "0" at bounding box center [512, 141] width 67 height 12
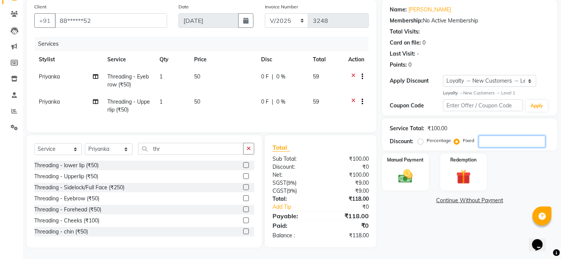
type input "2"
click at [497, 137] on input "10" at bounding box center [512, 141] width 67 height 12
type input "1"
type input "18"
click at [402, 167] on img at bounding box center [405, 175] width 24 height 17
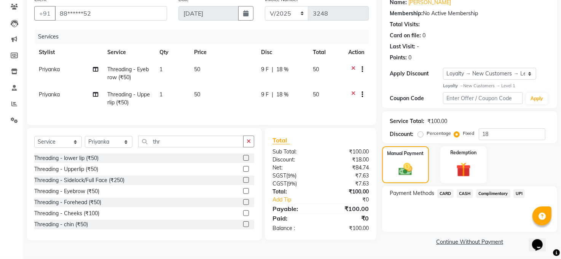
click at [460, 191] on span "CASH" at bounding box center [464, 193] width 16 height 9
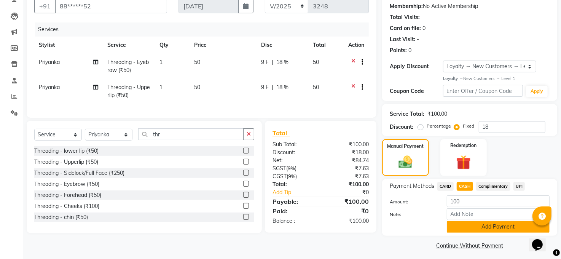
scroll to position [75, 0]
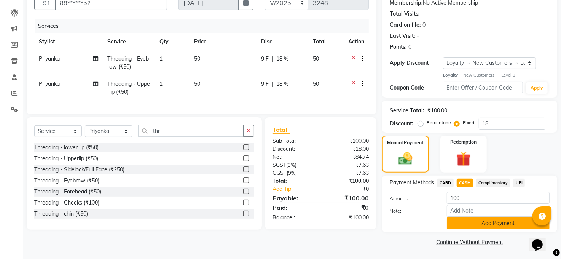
click at [504, 223] on button "Add Payment" at bounding box center [498, 223] width 103 height 12
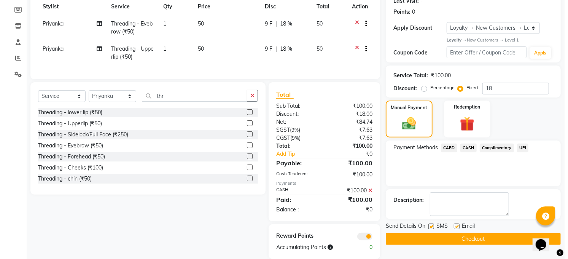
scroll to position [129, 0]
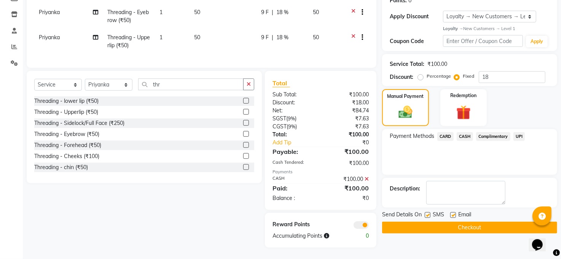
click at [365, 223] on span at bounding box center [360, 225] width 15 height 8
click at [369, 226] on input "checkbox" at bounding box center [369, 226] width 0 height 0
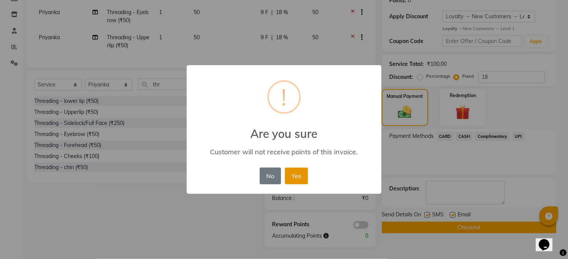
drag, startPoint x: 297, startPoint y: 178, endPoint x: 431, endPoint y: 226, distance: 142.0
click at [300, 178] on button "Yes" at bounding box center [296, 175] width 23 height 17
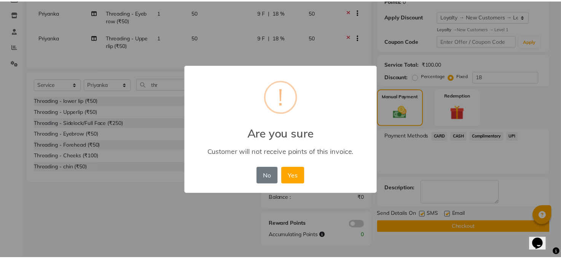
scroll to position [118, 0]
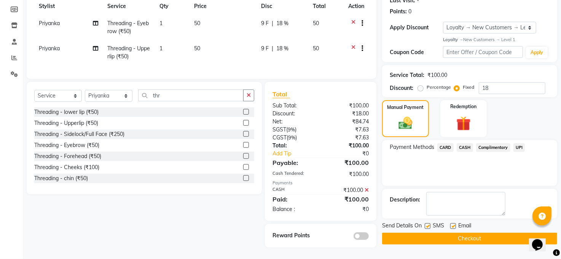
click at [449, 232] on button "Checkout" at bounding box center [469, 238] width 175 height 12
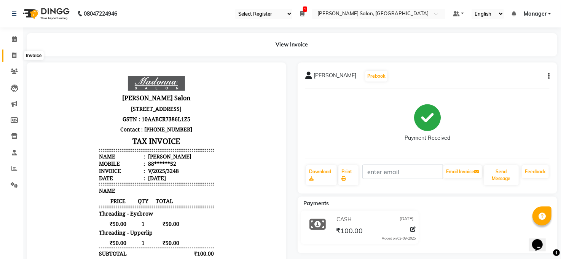
click at [14, 57] on icon at bounding box center [14, 55] width 4 height 6
select select "service"
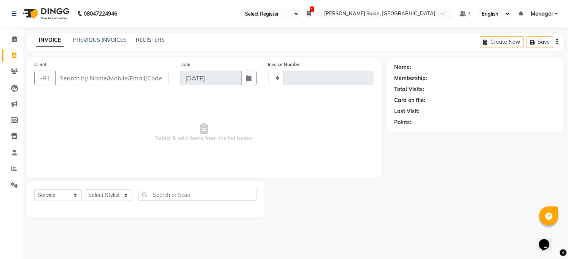
type input "3249"
select select "5748"
click at [10, 43] on span at bounding box center [14, 39] width 13 height 9
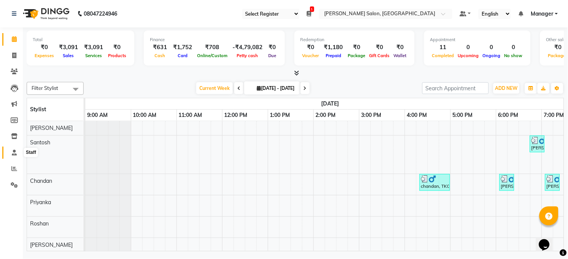
click at [14, 150] on icon at bounding box center [14, 152] width 5 height 6
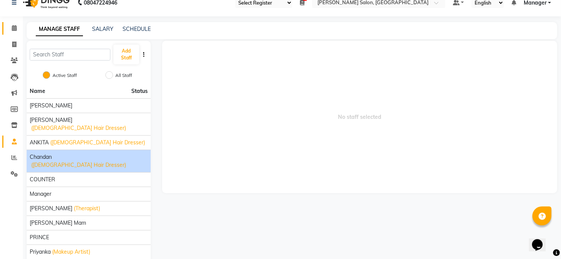
scroll to position [29, 0]
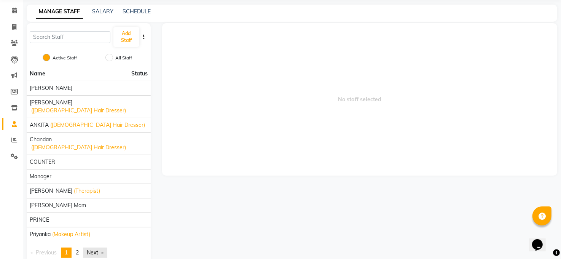
click at [93, 247] on link "Next page" at bounding box center [95, 252] width 24 height 10
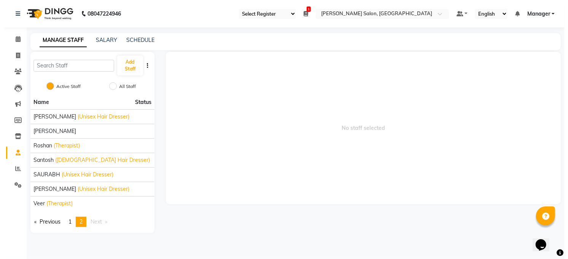
scroll to position [0, 0]
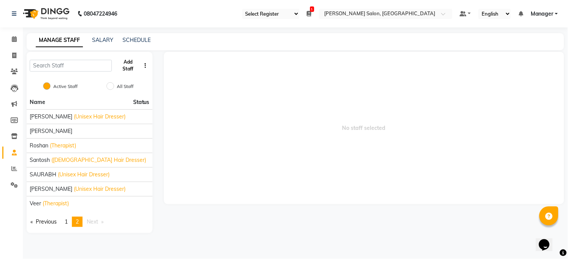
click at [130, 67] on button "Add Staff" at bounding box center [128, 66] width 26 height 20
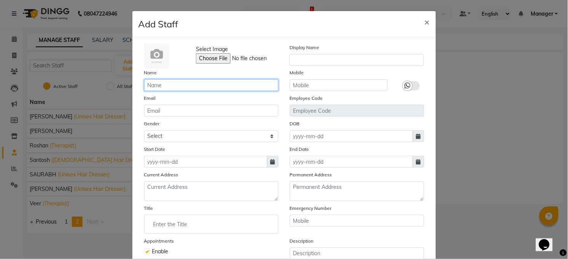
click at [174, 84] on input "text" at bounding box center [211, 85] width 134 height 12
type input "ADITI"
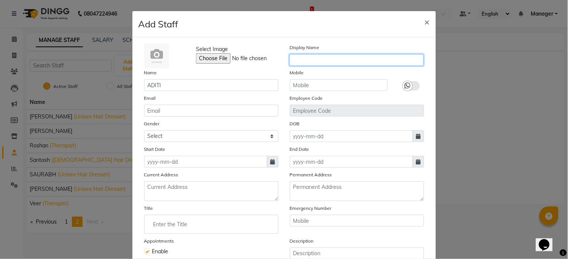
drag, startPoint x: 303, startPoint y: 62, endPoint x: 305, endPoint y: 59, distance: 4.0
click at [303, 61] on input "text" at bounding box center [356, 60] width 134 height 12
type input "ADITI"
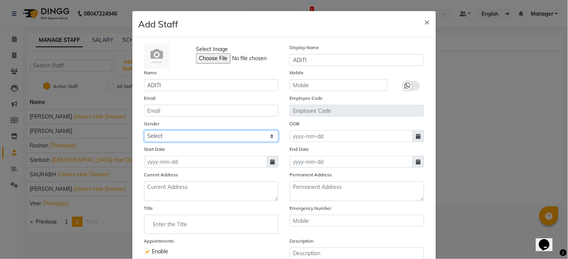
click at [211, 135] on select "Select Male Female Other Prefer Not To Say" at bounding box center [211, 136] width 134 height 12
select select "female"
click at [144, 130] on select "Select Male Female Other Prefer Not To Say" at bounding box center [211, 136] width 134 height 12
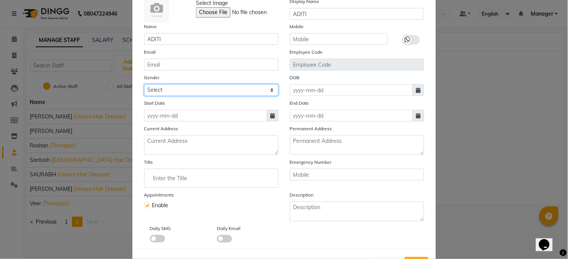
scroll to position [77, 0]
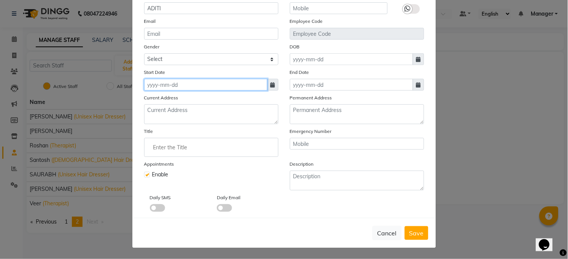
click at [227, 84] on input at bounding box center [205, 85] width 123 height 12
select select "9"
select select "2025"
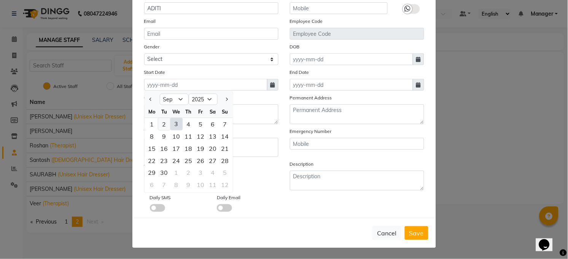
click at [159, 125] on div "2" at bounding box center [164, 124] width 12 height 12
type input "02-09-2025"
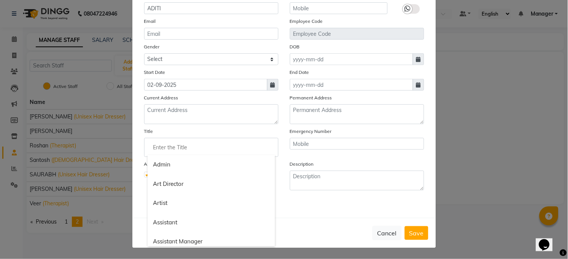
click at [205, 146] on input "Enter the Title" at bounding box center [211, 147] width 127 height 15
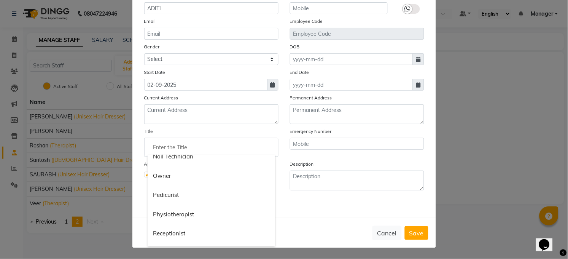
click at [199, 149] on input "Enter the Title" at bounding box center [211, 147] width 127 height 15
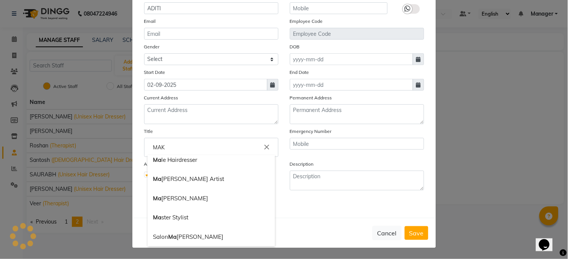
scroll to position [0, 0]
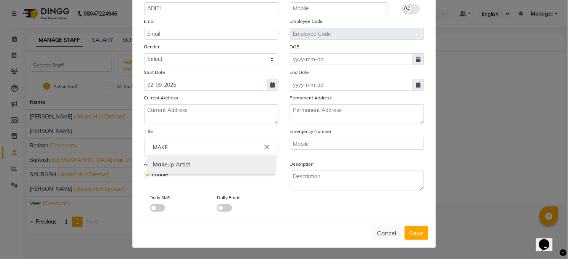
click at [226, 164] on link "Make up Artist" at bounding box center [211, 164] width 127 height 19
type input "Makeup Artist"
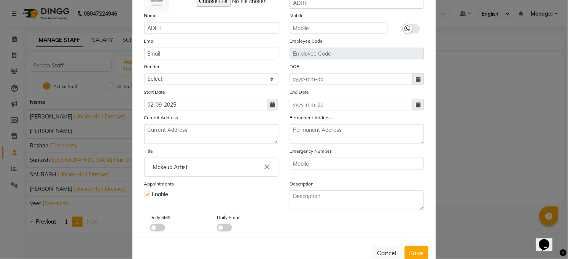
scroll to position [77, 0]
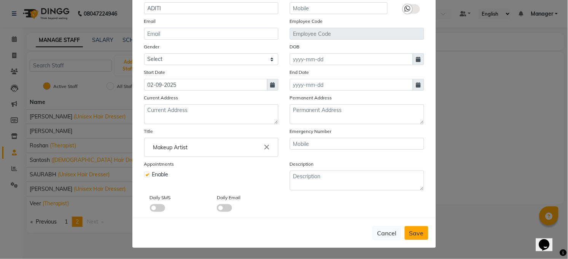
click at [411, 234] on span "Save" at bounding box center [416, 233] width 14 height 8
select select
checkbox input "false"
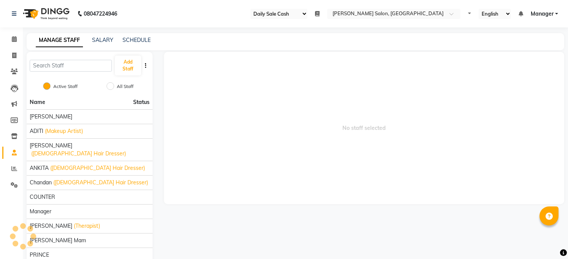
select select "35"
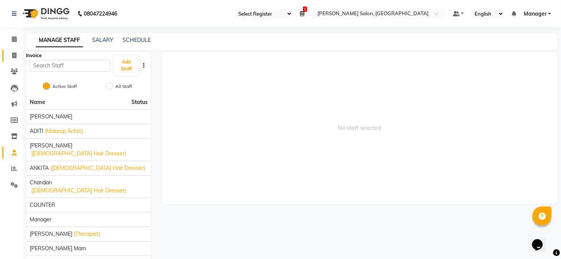
click at [12, 57] on icon at bounding box center [14, 55] width 4 height 6
select select "service"
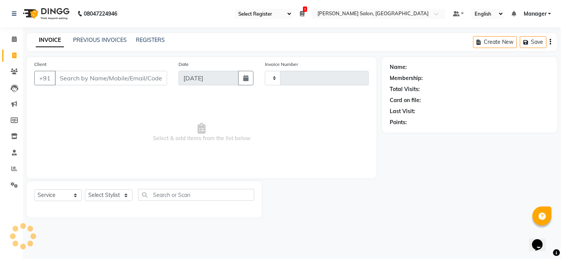
type input "3249"
select select "5748"
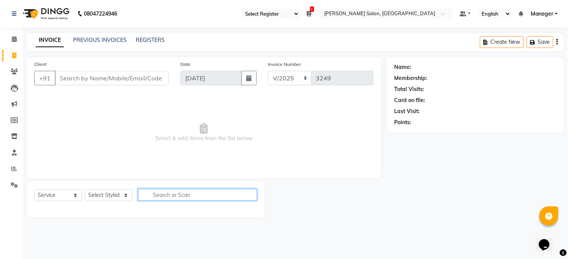
click at [168, 195] on input "text" at bounding box center [197, 195] width 119 height 12
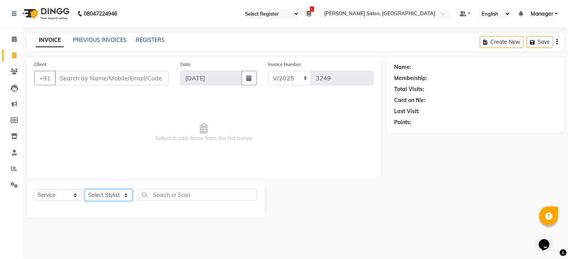
click at [125, 195] on select "Select Stylist [PERSON_NAME] [PERSON_NAME] [PERSON_NAME] COUNTER Manager [PERSO…" at bounding box center [109, 195] width 48 height 12
select select "43217"
click at [85, 189] on select "Select Stylist Abhay kumar ADITI ALTAF ANKITA Chandan COUNTER Manager Manish Ku…" at bounding box center [109, 195] width 48 height 12
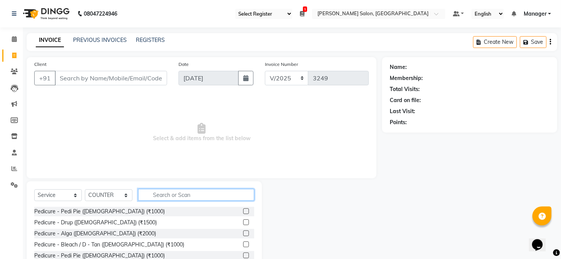
click at [158, 196] on input "text" at bounding box center [196, 195] width 116 height 12
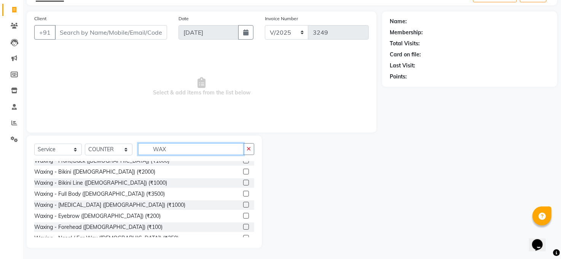
scroll to position [195, 0]
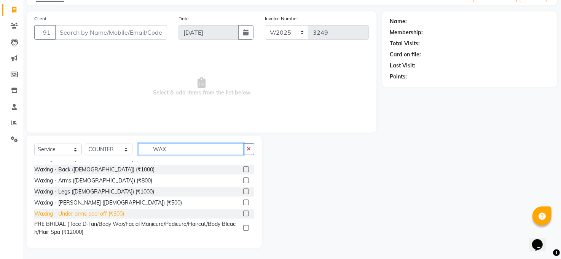
type input "WAX"
click at [114, 211] on div "Waxing - Under arms peel off (₹300)" at bounding box center [79, 214] width 90 height 8
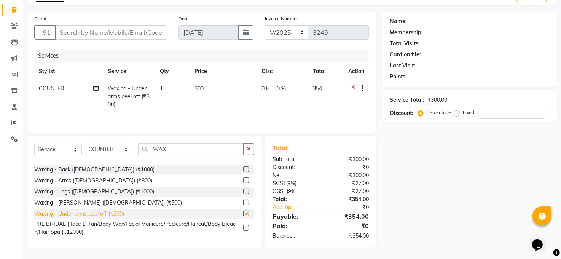
checkbox input "false"
click at [205, 83] on td "300" at bounding box center [223, 96] width 67 height 33
select select "43217"
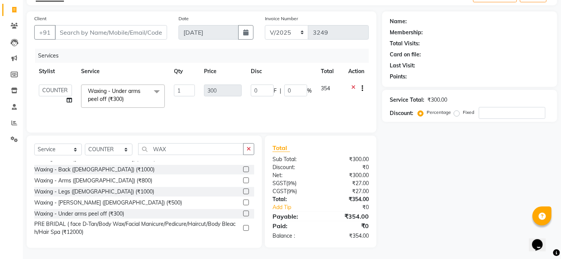
click at [219, 81] on td "300" at bounding box center [222, 96] width 47 height 32
click at [221, 83] on td "300" at bounding box center [222, 96] width 47 height 32
click at [218, 83] on td "300" at bounding box center [222, 96] width 47 height 32
click at [180, 147] on input "WAX" at bounding box center [190, 149] width 105 height 12
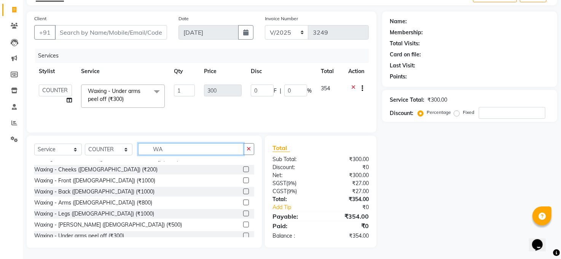
type input "W"
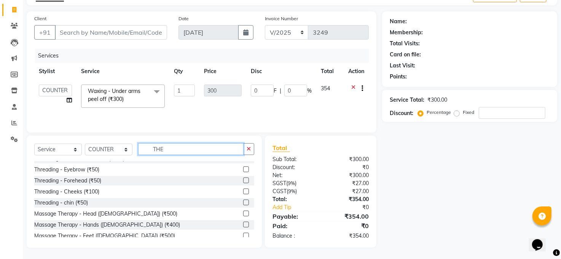
scroll to position [0, 0]
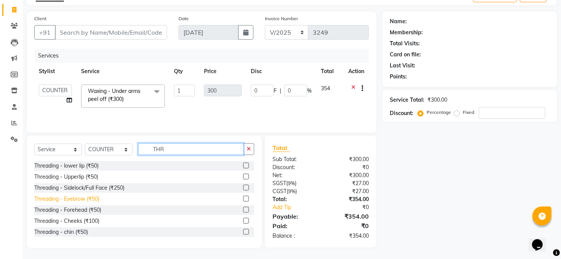
type input "THR"
click at [77, 199] on div "Threading - Eyebrow (₹50)" at bounding box center [66, 199] width 65 height 8
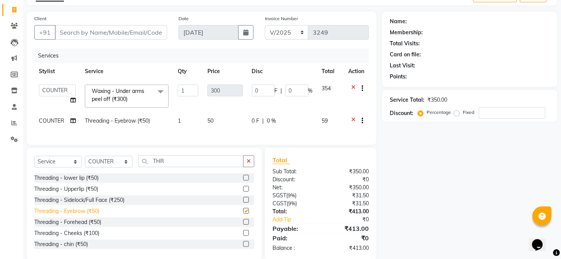
checkbox input "false"
click at [79, 193] on div "Threading - Upperlip (₹50)" at bounding box center [66, 189] width 64 height 8
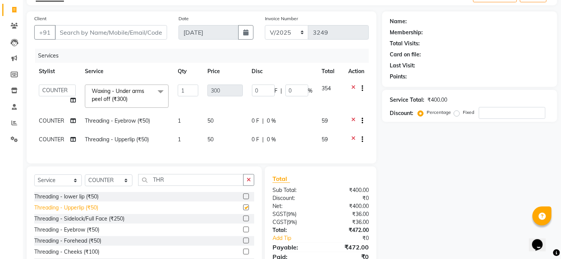
checkbox input "false"
click at [104, 30] on input "Client" at bounding box center [111, 32] width 112 height 14
type input "7"
type input "0"
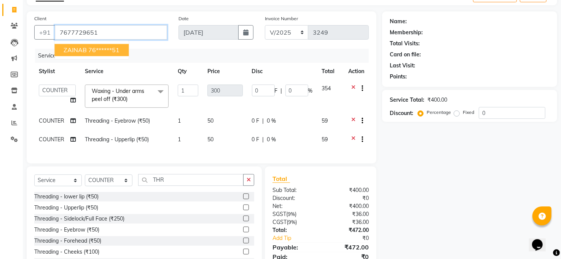
type input "7677729651"
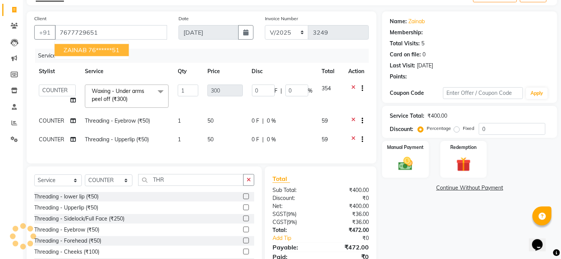
select select "1: Object"
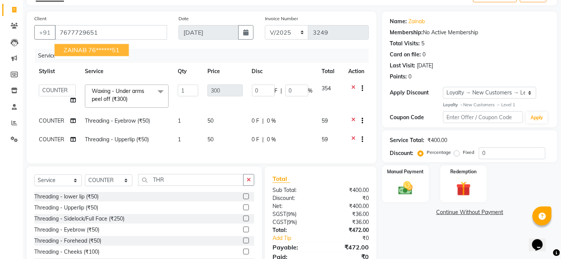
click at [105, 49] on ngb-highlight "76******51" at bounding box center [103, 50] width 31 height 8
type input "76******51"
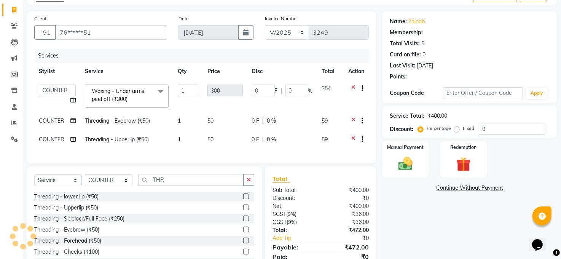
select select "1: Object"
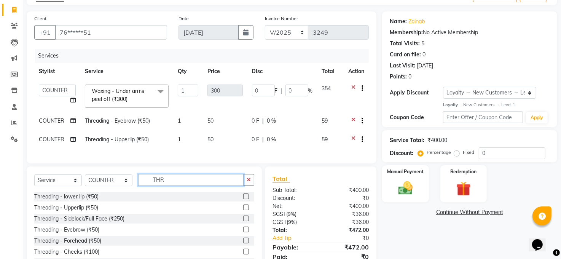
click at [168, 186] on input "THR" at bounding box center [190, 180] width 105 height 12
type input "T"
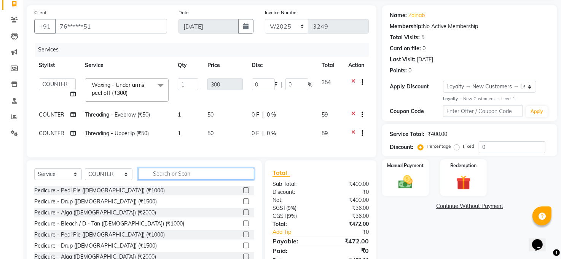
scroll to position [84, 0]
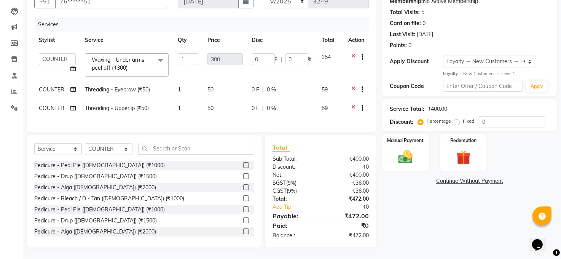
click at [463, 118] on label "Fixed" at bounding box center [468, 121] width 11 height 7
click at [455, 118] on input "Fixed" at bounding box center [457, 120] width 5 height 5
radio input "true"
click at [493, 116] on input "0" at bounding box center [512, 122] width 67 height 12
type input "2"
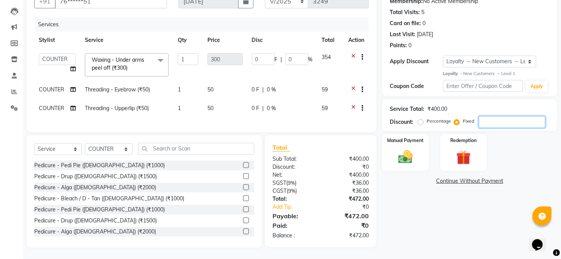
type input "1.5"
type input "0.5"
type input "2"
click at [404, 148] on img at bounding box center [405, 156] width 24 height 17
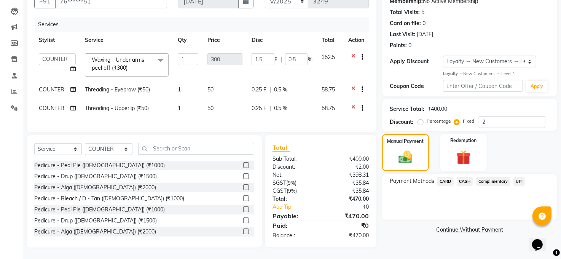
click at [468, 177] on span "CASH" at bounding box center [464, 181] width 16 height 9
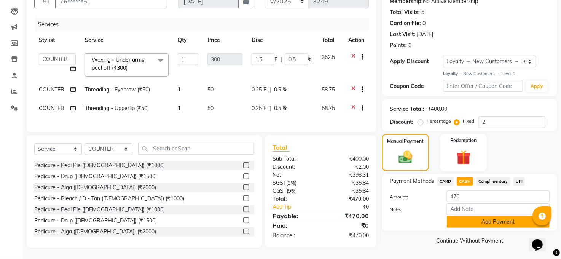
click at [491, 216] on button "Add Payment" at bounding box center [498, 222] width 103 height 12
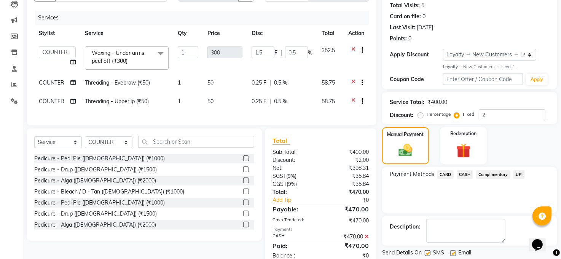
scroll to position [148, 0]
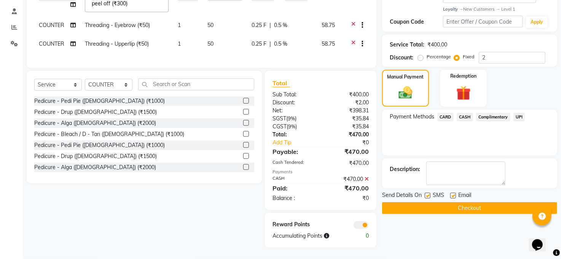
click at [461, 202] on button "Checkout" at bounding box center [469, 208] width 175 height 12
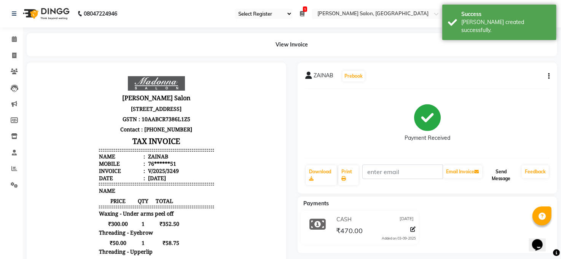
click at [503, 169] on button "Send Message" at bounding box center [500, 175] width 35 height 20
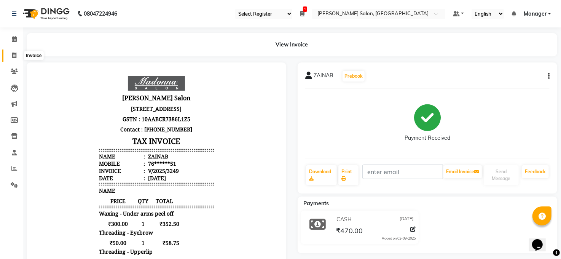
click at [13, 58] on icon at bounding box center [14, 55] width 4 height 6
select select "service"
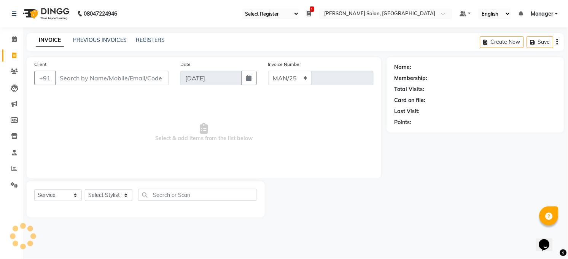
select select "5748"
type input "3250"
click at [114, 192] on select "Select Stylist" at bounding box center [109, 195] width 48 height 12
select select "40299"
click at [85, 189] on select "Select Stylist Abhay kumar ADITI ALTAF ANKITA Chandan COUNTER Manager Manish Ku…" at bounding box center [109, 195] width 48 height 12
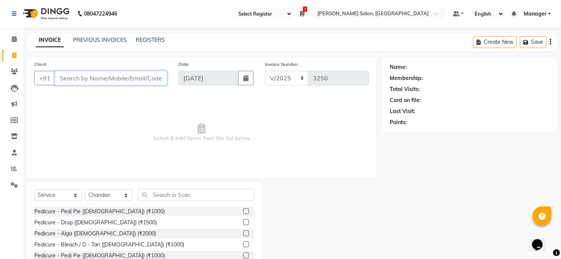
click at [126, 79] on input "Client" at bounding box center [111, 78] width 112 height 14
type input "91******26"
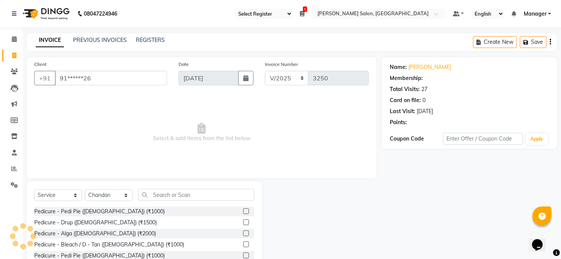
select select "2: Object"
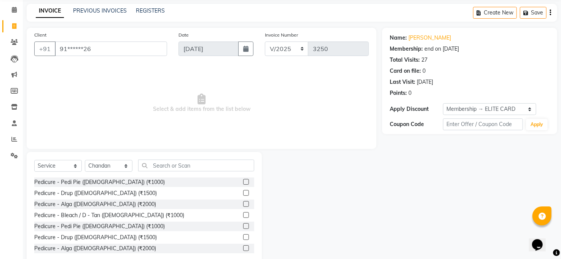
scroll to position [46, 0]
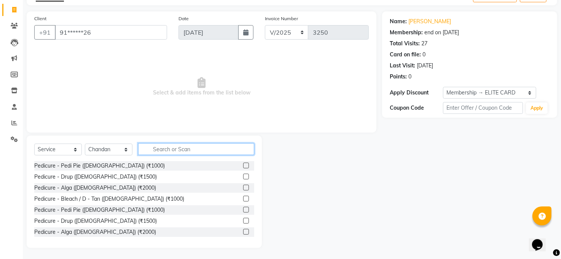
click at [177, 145] on input "text" at bounding box center [196, 149] width 116 height 12
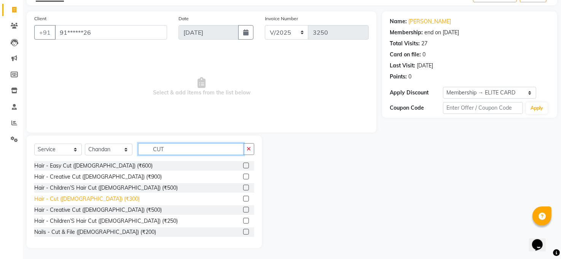
type input "CUT"
click at [76, 199] on div "Hair - Cut (Male) (₹300)" at bounding box center [86, 199] width 105 height 8
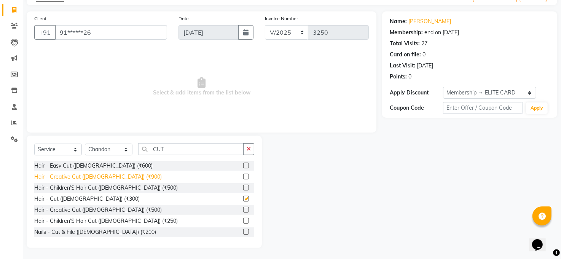
checkbox input "false"
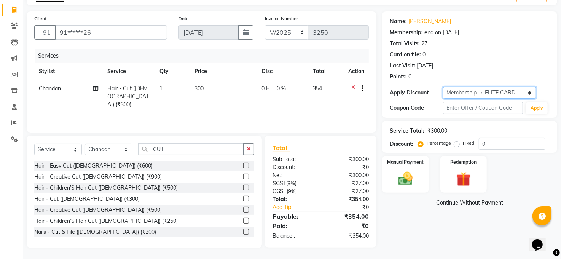
click at [482, 93] on select "Select Membership → ELITE CARD Loyalty → New Customers → Level 1" at bounding box center [489, 93] width 93 height 12
click at [443, 87] on select "Select Membership → ELITE CARD Loyalty → New Customers → Level 1" at bounding box center [489, 93] width 93 height 12
drag, startPoint x: 476, startPoint y: 87, endPoint x: 475, endPoint y: 91, distance: 3.9
click at [476, 87] on select "Select Membership → ELITE CARD Loyalty → New Customers → Level 1" at bounding box center [489, 93] width 93 height 12
select select "0:"
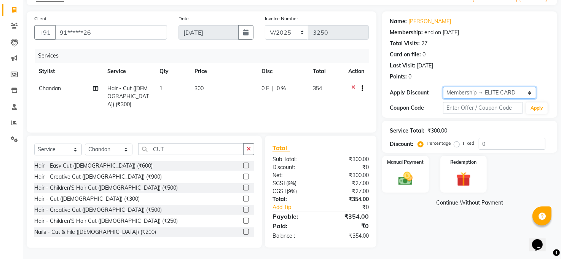
click at [443, 87] on select "Select Membership → ELITE CARD Loyalty → New Customers → Level 1" at bounding box center [489, 93] width 93 height 12
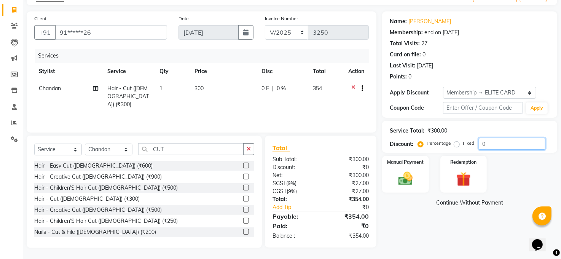
click at [497, 145] on input "0" at bounding box center [512, 144] width 67 height 12
type input "20"
click at [412, 172] on img at bounding box center [405, 178] width 24 height 17
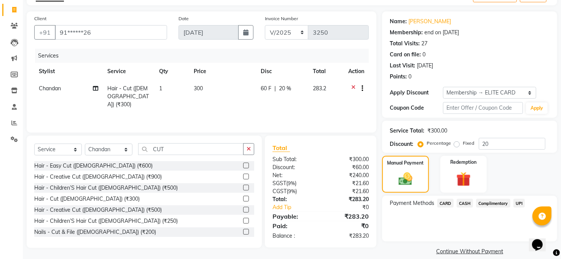
click at [520, 205] on span "UPI" at bounding box center [519, 203] width 12 height 9
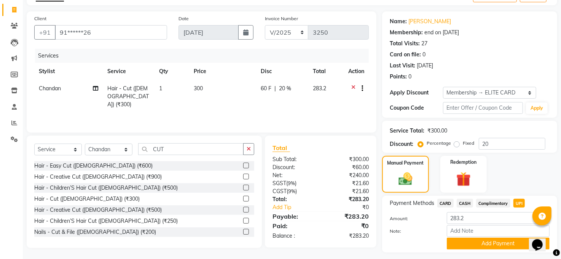
scroll to position [66, 0]
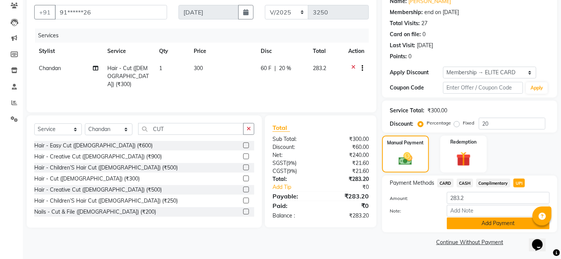
click at [506, 227] on button "Add Payment" at bounding box center [498, 223] width 103 height 12
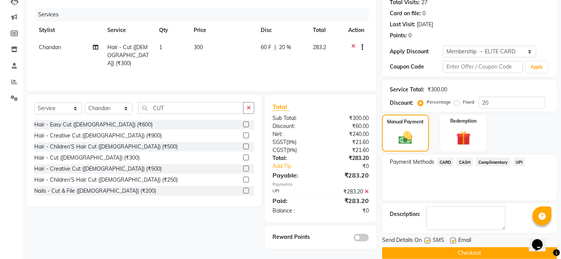
scroll to position [98, 0]
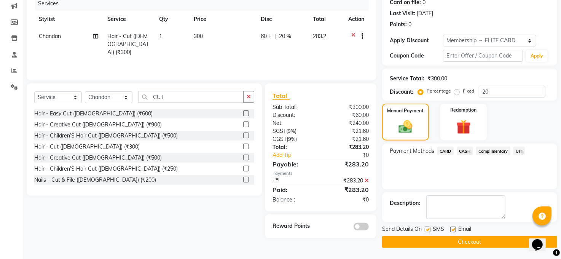
click at [472, 244] on button "Checkout" at bounding box center [469, 242] width 175 height 12
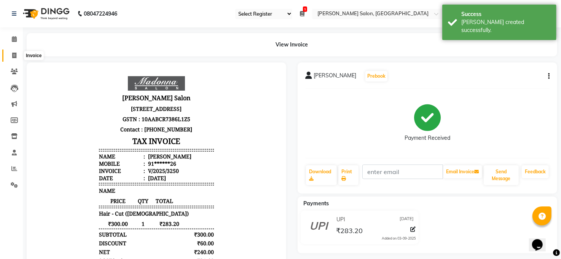
click at [13, 54] on icon at bounding box center [14, 55] width 4 height 6
select select "service"
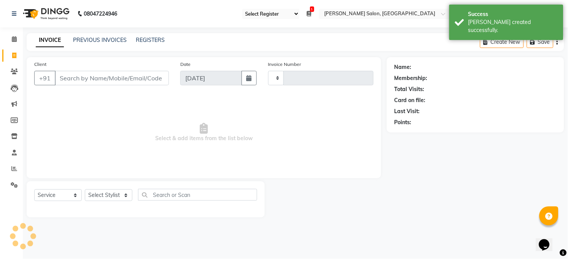
type input "3251"
select select "5748"
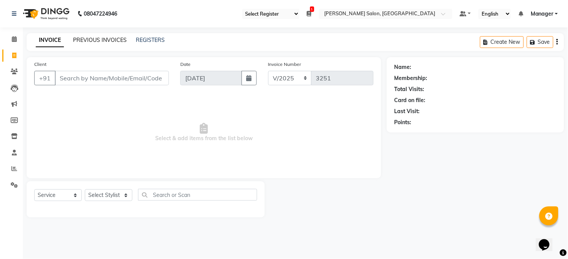
click at [92, 41] on link "PREVIOUS INVOICES" at bounding box center [100, 40] width 54 height 7
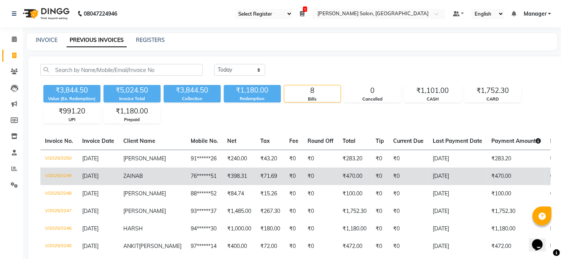
click at [454, 176] on td "[DATE]" at bounding box center [457, 175] width 59 height 17
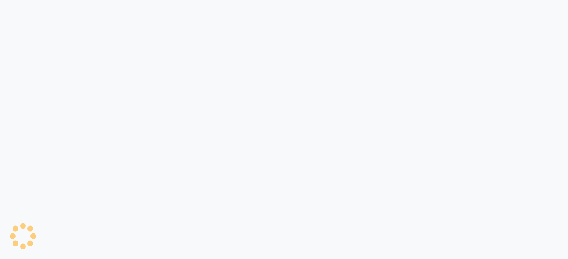
select select "35"
select select "5748"
select select "service"
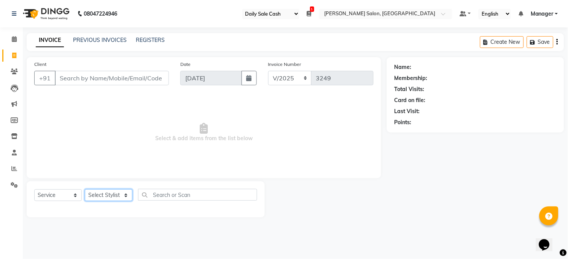
click at [105, 196] on select "Select Stylist [PERSON_NAME] [PERSON_NAME] [PERSON_NAME] COUNTER Manager [PERSO…" at bounding box center [109, 195] width 48 height 12
select select "90760"
click at [85, 189] on select "Select Stylist [PERSON_NAME] [PERSON_NAME] [PERSON_NAME] COUNTER Manager [PERSO…" at bounding box center [109, 195] width 48 height 12
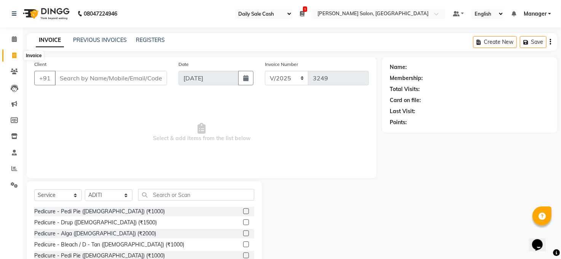
click at [14, 57] on icon at bounding box center [14, 55] width 4 height 6
select select "service"
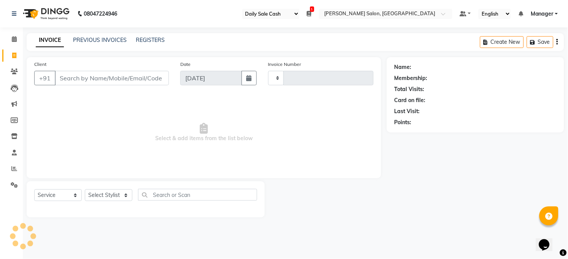
type input "3249"
select select "5748"
click at [10, 163] on link "Reports" at bounding box center [11, 168] width 18 height 13
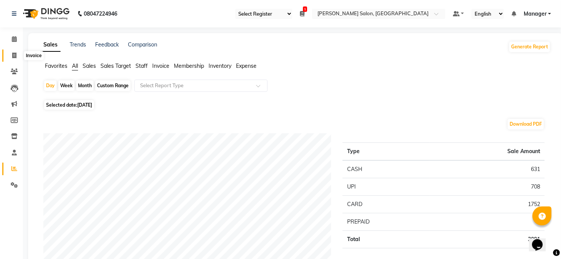
click at [8, 55] on span at bounding box center [14, 55] width 13 height 9
select select "service"
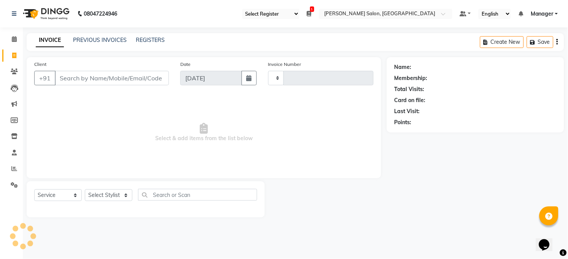
type input "3249"
select select "5748"
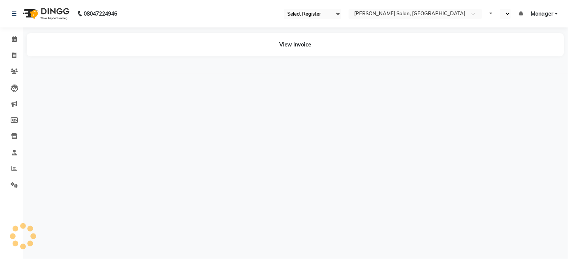
select select "35"
select select "en"
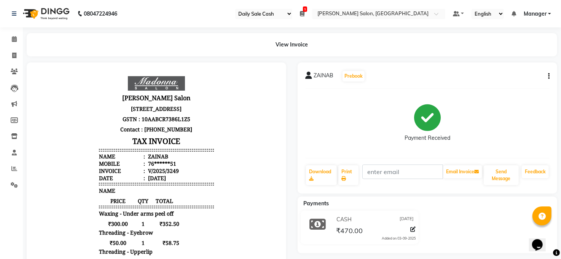
click at [547, 75] on button "button" at bounding box center [547, 76] width 5 height 8
click at [494, 82] on div "Edit Item Staff" at bounding box center [511, 81] width 52 height 10
select select
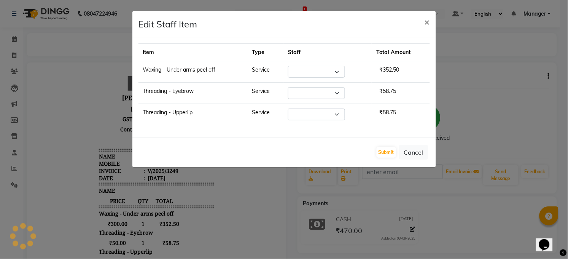
select select "43217"
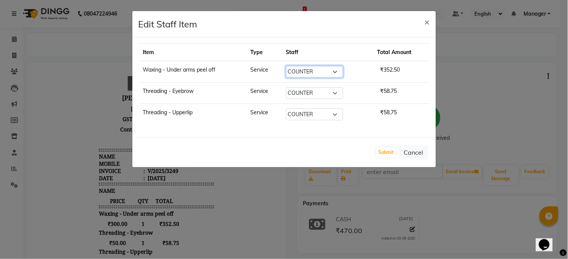
click at [334, 69] on select "Select Abhay kumar ADITI ALTAF ANKITA Chandan COUNTER Manager Manish Kumar Neet…" at bounding box center [314, 72] width 57 height 12
select select "90760"
click at [288, 66] on select "Select Abhay kumar ADITI ALTAF ANKITA Chandan COUNTER Manager Manish Kumar Neet…" at bounding box center [314, 72] width 57 height 12
click at [334, 94] on select "Select Abhay kumar ADITI ALTAF ANKITA Chandan COUNTER Manager Manish Kumar Neet…" at bounding box center [314, 93] width 57 height 12
select select "90760"
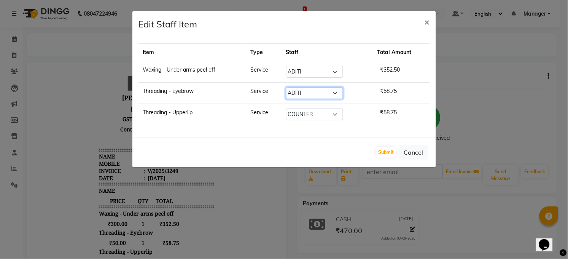
click at [288, 87] on select "Select Abhay kumar ADITI ALTAF ANKITA Chandan COUNTER Manager Manish Kumar Neet…" at bounding box center [314, 93] width 57 height 12
click at [336, 111] on select "Select Abhay kumar ADITI ALTAF ANKITA Chandan COUNTER Manager Manish Kumar Neet…" at bounding box center [314, 114] width 57 height 12
select select "90760"
click at [288, 108] on select "Select Abhay kumar ADITI ALTAF ANKITA Chandan COUNTER Manager Manish Kumar Neet…" at bounding box center [314, 114] width 57 height 12
click at [383, 154] on button "Submit" at bounding box center [386, 152] width 19 height 11
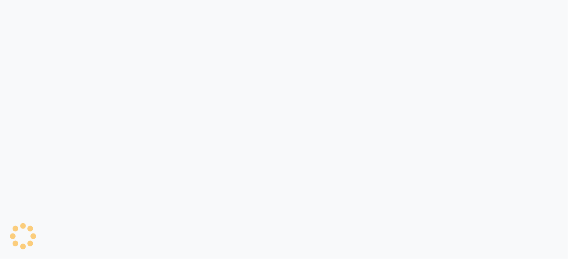
select select "35"
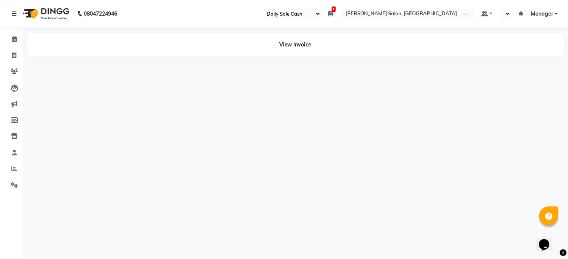
select select "en"
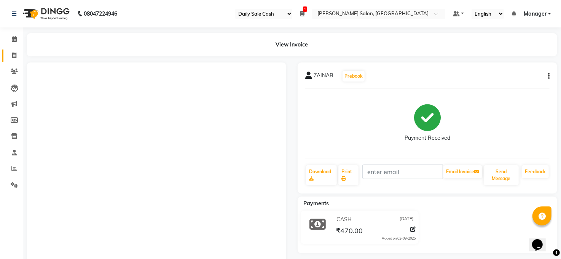
click at [11, 59] on span at bounding box center [14, 55] width 13 height 9
select select "service"
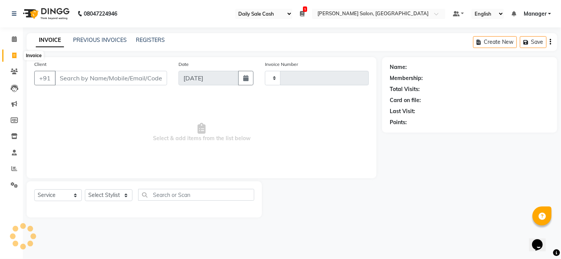
type input "3251"
select select "5748"
click at [13, 164] on span at bounding box center [14, 168] width 13 height 9
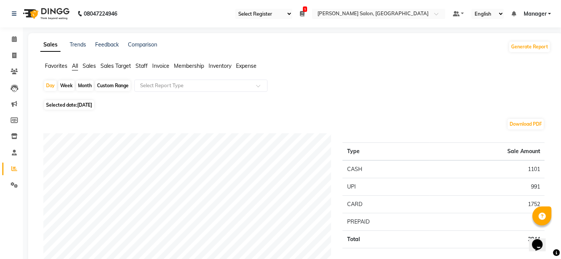
click at [88, 84] on div "Month" at bounding box center [84, 85] width 17 height 11
select select "9"
select select "2025"
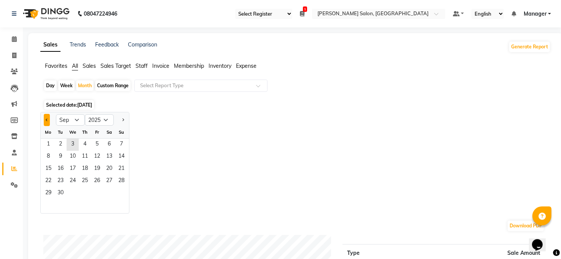
click at [46, 119] on span "Previous month" at bounding box center [47, 119] width 3 height 3
select select "8"
click at [99, 144] on span "1" at bounding box center [97, 144] width 12 height 12
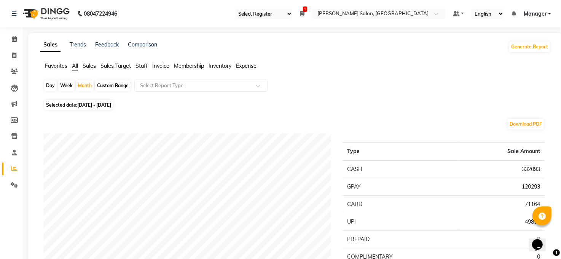
click at [141, 69] on span "Staff" at bounding box center [141, 65] width 12 height 7
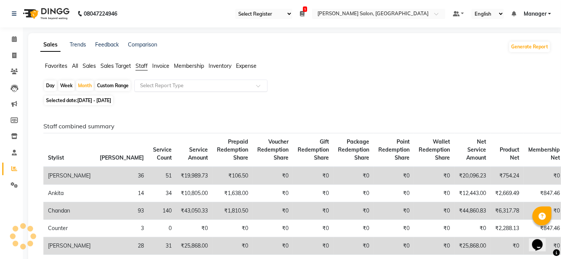
click at [164, 87] on input "text" at bounding box center [193, 86] width 110 height 8
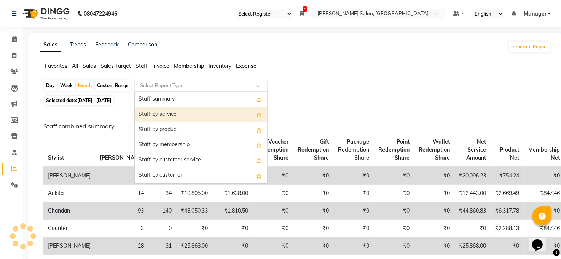
click at [165, 111] on div "Staff by service" at bounding box center [201, 114] width 132 height 15
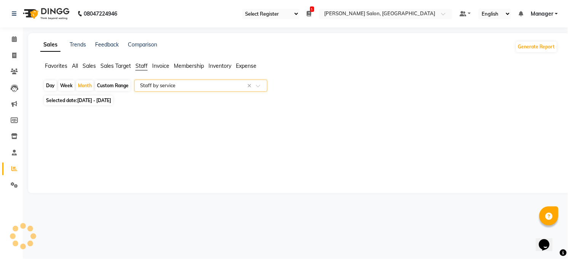
select select "full_report"
select select "csv"
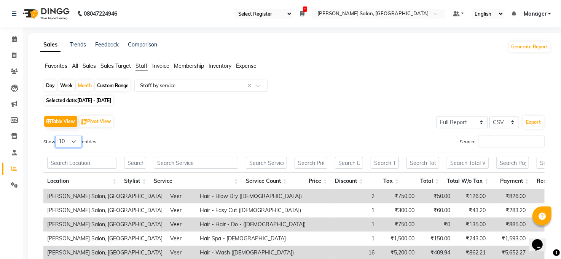
drag, startPoint x: 74, startPoint y: 141, endPoint x: 74, endPoint y: 146, distance: 5.3
click at [74, 141] on select "10 25 50 100" at bounding box center [68, 141] width 27 height 12
select select "100"
click at [56, 135] on select "10 25 50 100" at bounding box center [68, 141] width 27 height 12
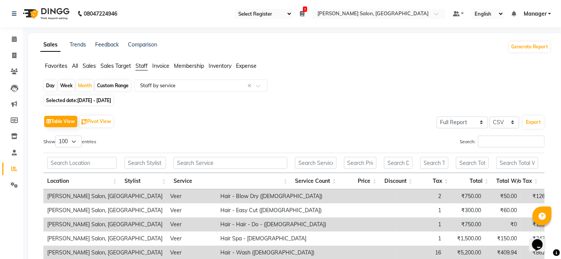
click at [507, 149] on div "Search:" at bounding box center [422, 142] width 245 height 15
click at [506, 146] on input "Search:" at bounding box center [511, 141] width 67 height 12
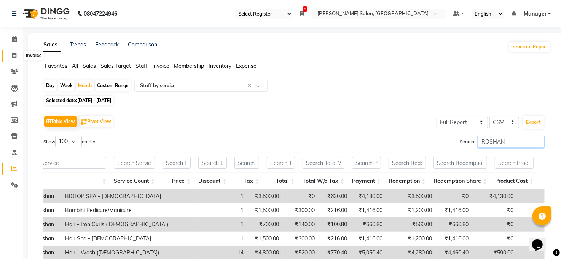
type input "ROSHAN"
click at [16, 54] on icon at bounding box center [14, 55] width 4 height 6
select select "service"
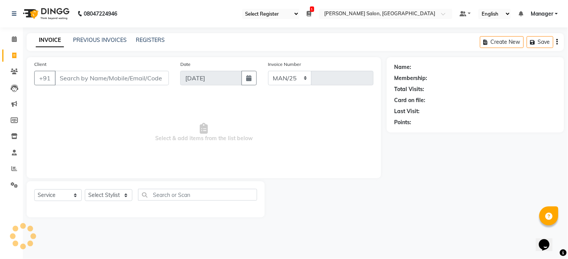
select select "5748"
type input "3251"
select select "35"
select select "5748"
select select "service"
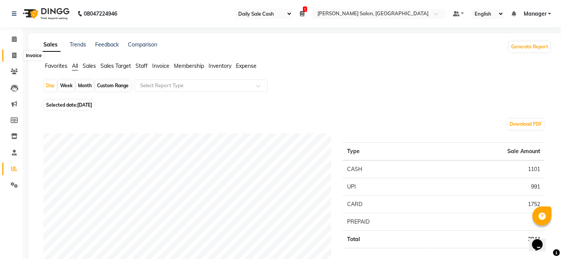
click at [17, 55] on span at bounding box center [14, 55] width 13 height 9
select select "service"
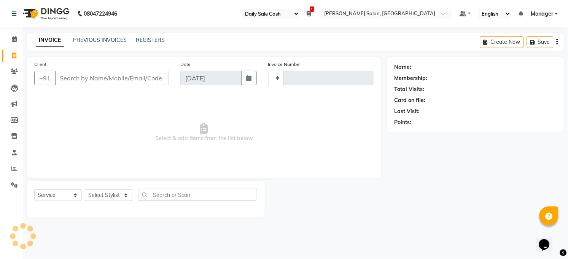
type input "3251"
select select "5748"
click at [113, 138] on span "Select & add items from the list below" at bounding box center [203, 132] width 339 height 76
select select "35"
select select "5748"
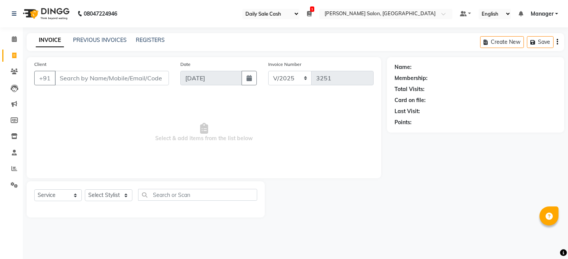
select select "service"
click at [16, 165] on icon at bounding box center [14, 168] width 6 height 6
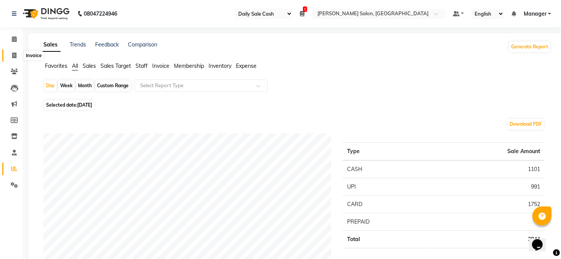
click at [15, 56] on icon at bounding box center [14, 55] width 4 height 6
select select "5748"
select select "service"
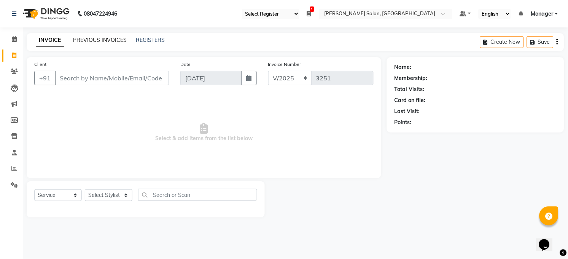
click at [114, 38] on link "PREVIOUS INVOICES" at bounding box center [100, 40] width 54 height 7
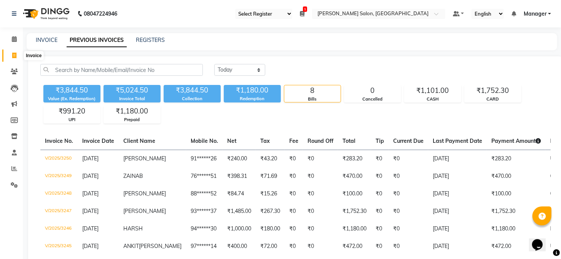
click at [12, 53] on icon at bounding box center [14, 55] width 4 height 6
select select "service"
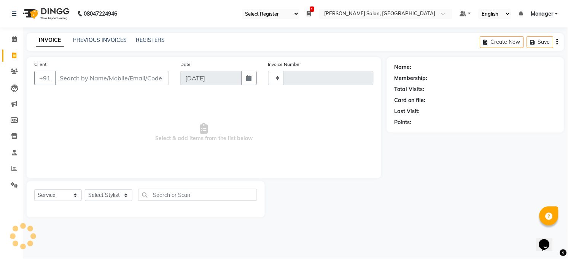
type input "3251"
select select "5748"
click at [114, 195] on select "Select Stylist [PERSON_NAME] [PERSON_NAME] [PERSON_NAME] COUNTER Manager [PERSO…" at bounding box center [109, 195] width 48 height 12
select select "40299"
click at [85, 189] on select "Select Stylist [PERSON_NAME] [PERSON_NAME] [PERSON_NAME] COUNTER Manager [PERSO…" at bounding box center [109, 195] width 48 height 12
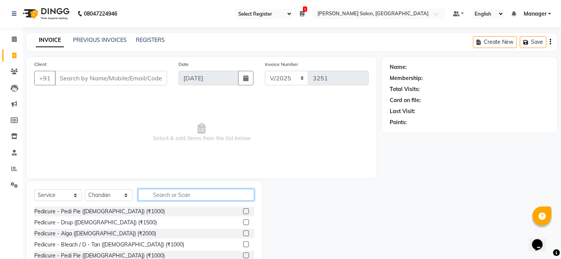
click at [187, 199] on input "text" at bounding box center [196, 195] width 116 height 12
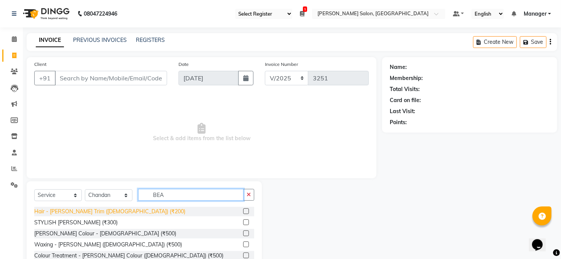
type input "BEA"
click at [96, 211] on div "Hair - [PERSON_NAME] Trim ([DEMOGRAPHIC_DATA]) (₹200)" at bounding box center [109, 211] width 151 height 8
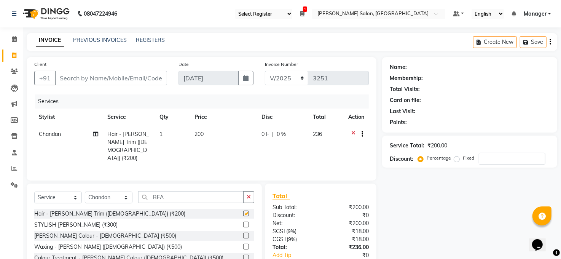
checkbox input "false"
click at [108, 78] on input "Client" at bounding box center [111, 78] width 112 height 14
type input "P"
type input "0"
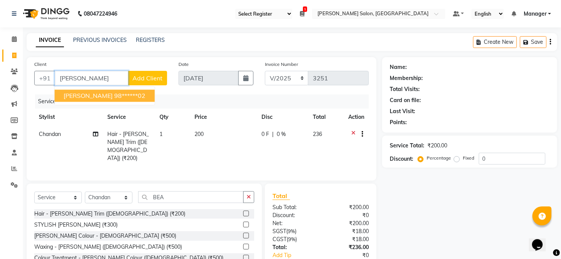
click at [114, 99] on ngb-highlight "98******02" at bounding box center [129, 96] width 31 height 8
type input "98******02"
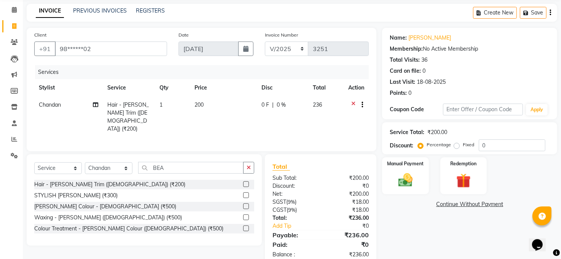
scroll to position [45, 0]
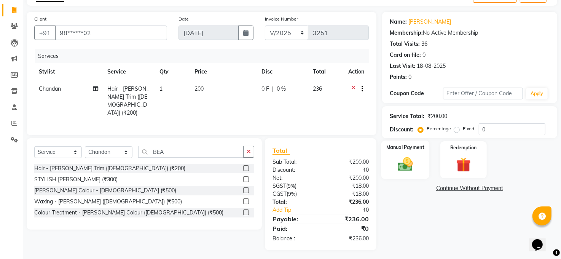
click at [405, 162] on img at bounding box center [405, 164] width 24 height 17
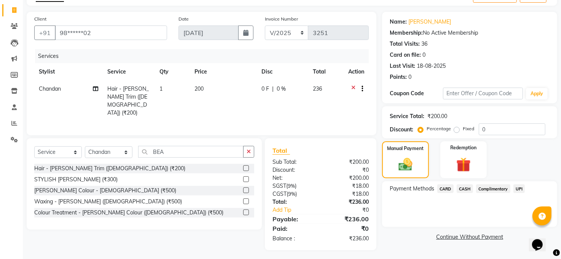
click at [467, 189] on span "CASH" at bounding box center [464, 188] width 16 height 9
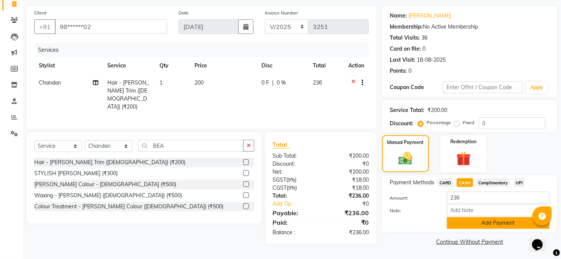
click at [490, 224] on button "Add Payment" at bounding box center [498, 223] width 103 height 12
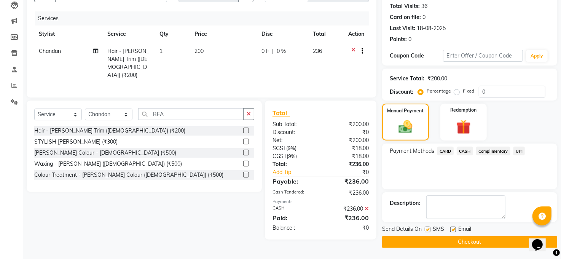
scroll to position [0, 0]
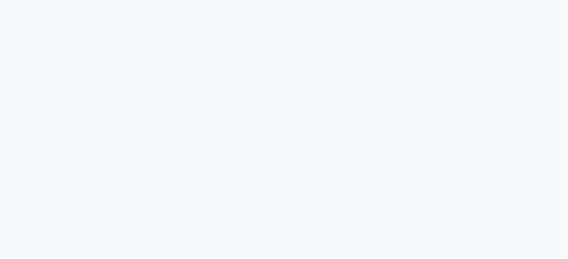
select select "35"
select select "service"
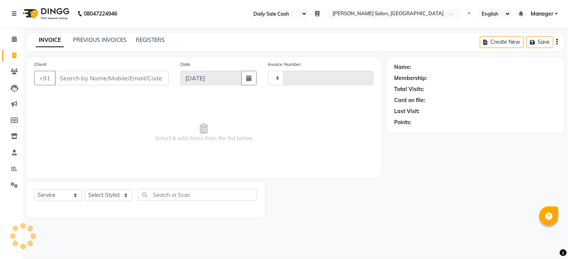
type input "3251"
select select "5748"
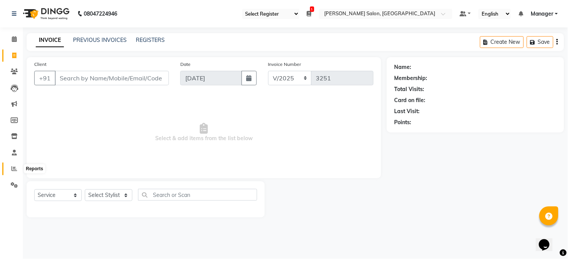
click at [12, 169] on icon at bounding box center [14, 168] width 6 height 6
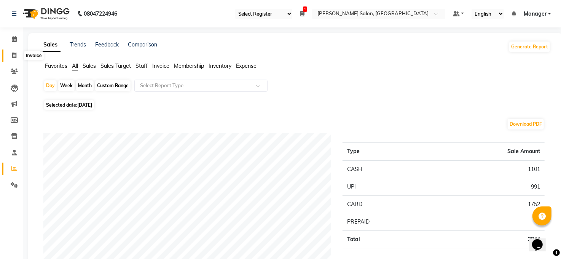
click at [16, 53] on span at bounding box center [14, 55] width 13 height 9
select select "service"
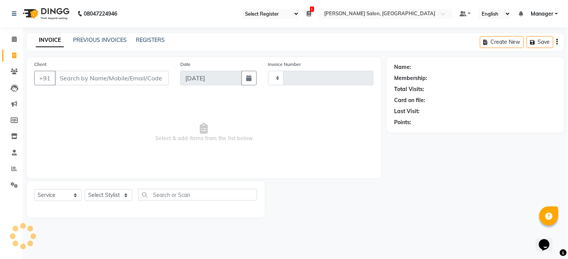
type input "3251"
select select "5748"
